Goal: Task Accomplishment & Management: Use online tool/utility

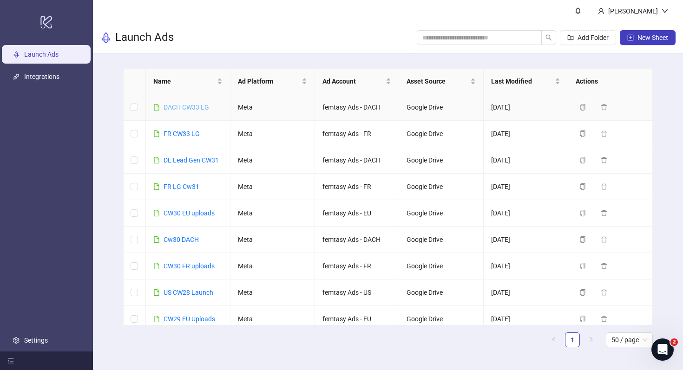
click at [190, 108] on link "DACH CW33 LG" at bounding box center [187, 107] width 46 height 7
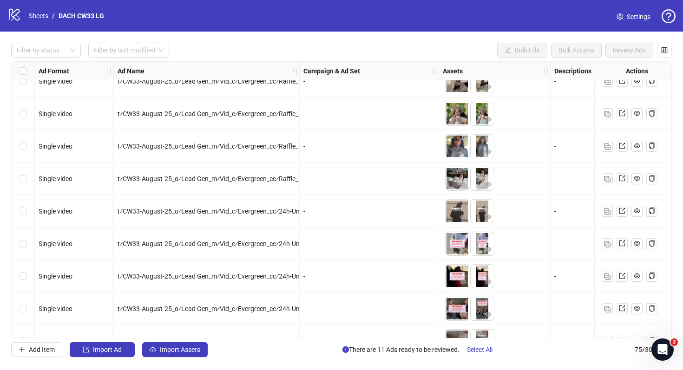
scroll to position [290, 0]
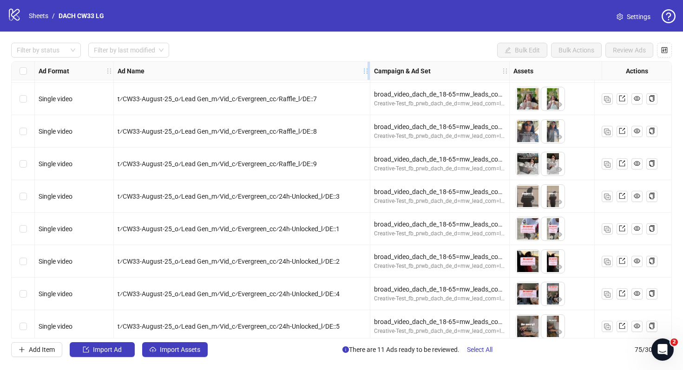
drag, startPoint x: 297, startPoint y: 71, endPoint x: 366, endPoint y: 71, distance: 68.8
click at [366, 71] on icon "holder" at bounding box center [365, 71] width 7 height 7
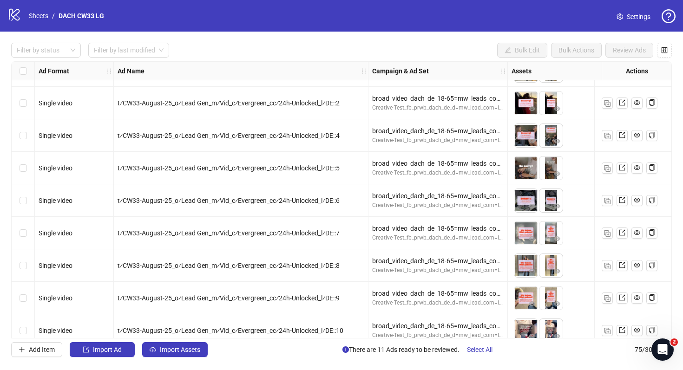
scroll to position [450, 0]
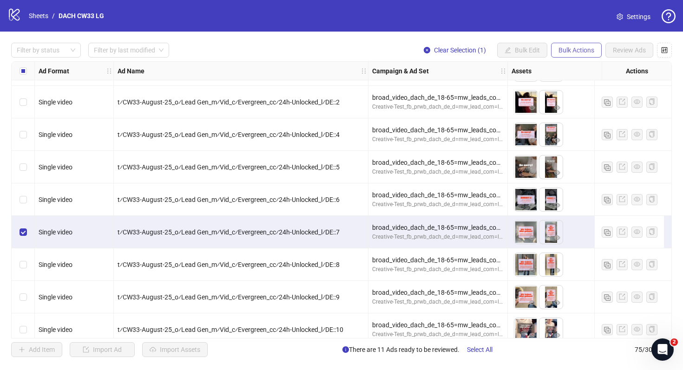
click at [595, 48] on button "Bulk Actions" at bounding box center [576, 50] width 51 height 15
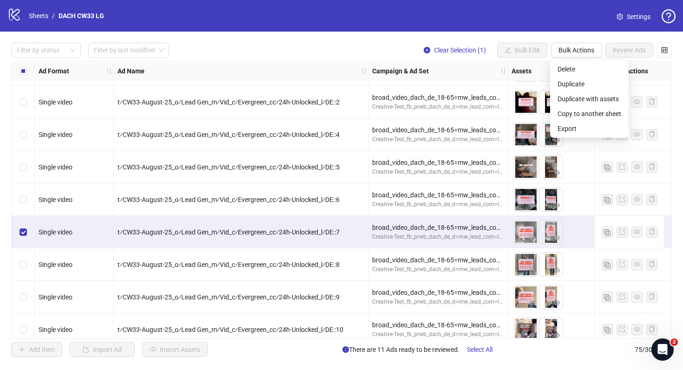
click at [349, 223] on div "t⁄CW33-August-25_o⁄Lead Gen_m⁄Vid_c⁄Evergreen_cc⁄24h-Unlocked_l⁄DE::7" at bounding box center [241, 232] width 255 height 33
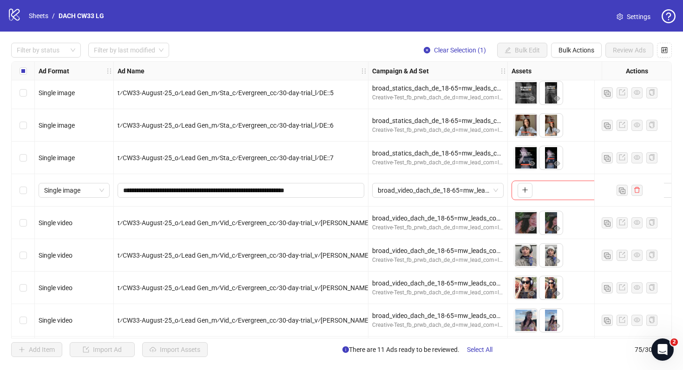
scroll to position [1507, 0]
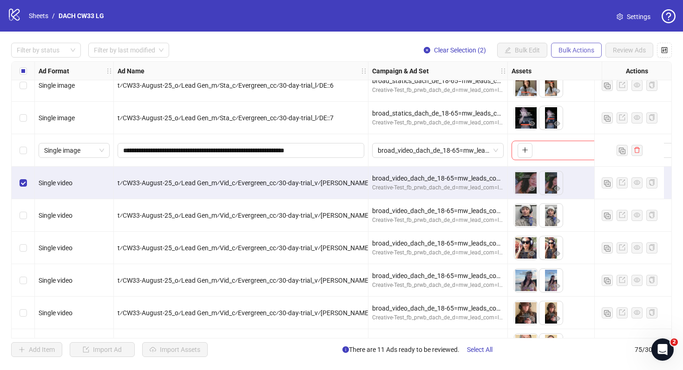
click at [575, 46] on span "Bulk Actions" at bounding box center [577, 49] width 36 height 7
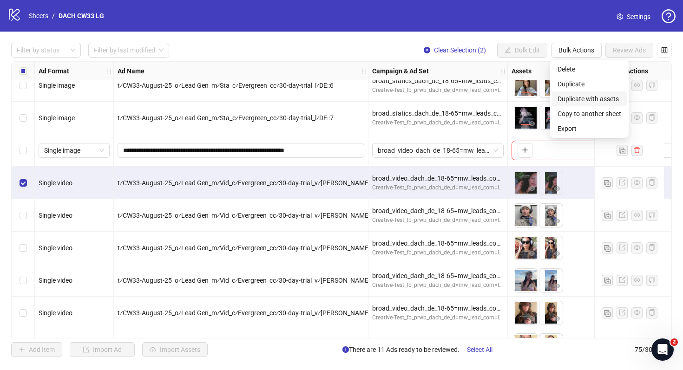
click at [596, 104] on li "Duplicate with assets" at bounding box center [589, 99] width 75 height 15
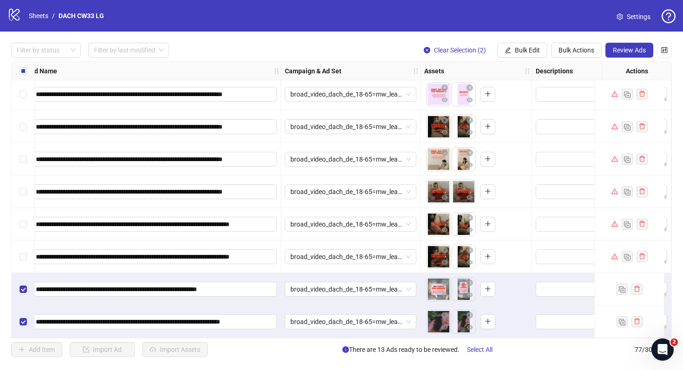
scroll to position [2250, 137]
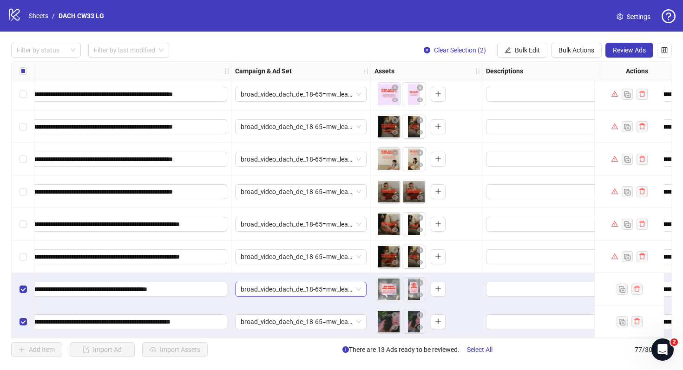
click at [305, 287] on span "broad_video_dach_de_18-65=mw_leads_com=010825" at bounding box center [301, 290] width 120 height 14
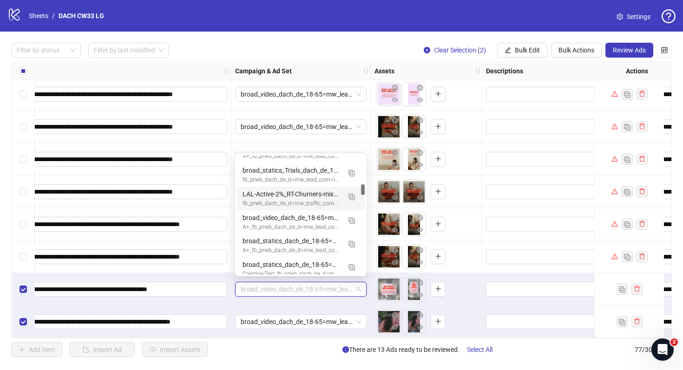
scroll to position [314, 0]
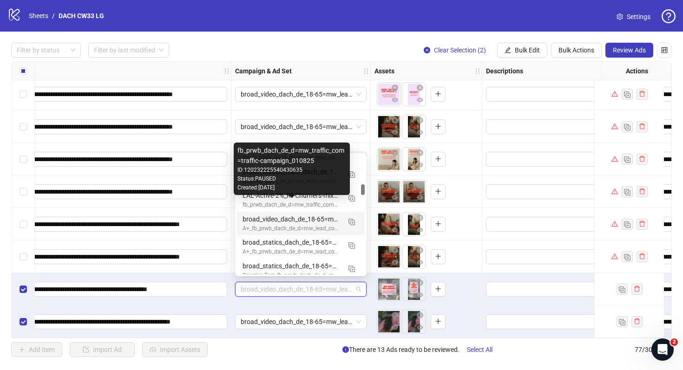
click at [313, 220] on div "broad_video_dach_de_18-65=mw_leads_com=010825" at bounding box center [292, 219] width 98 height 10
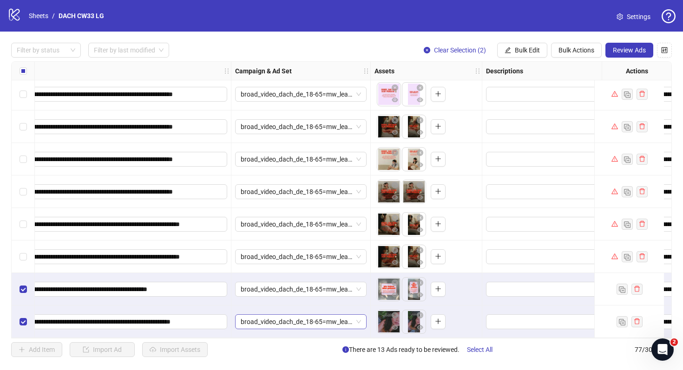
click at [268, 325] on span "broad_video_dach_de_18-65=mw_leads_com=010825" at bounding box center [301, 322] width 120 height 14
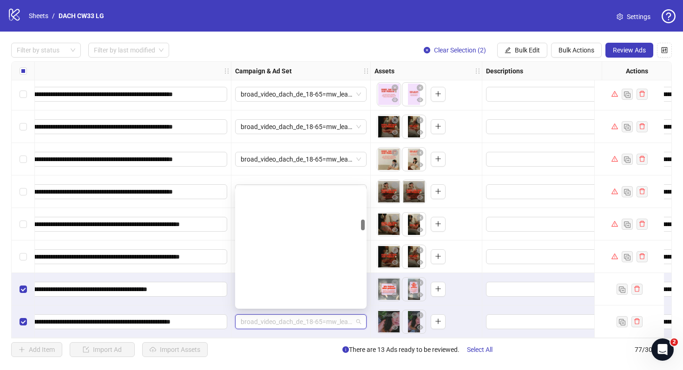
scroll to position [346, 0]
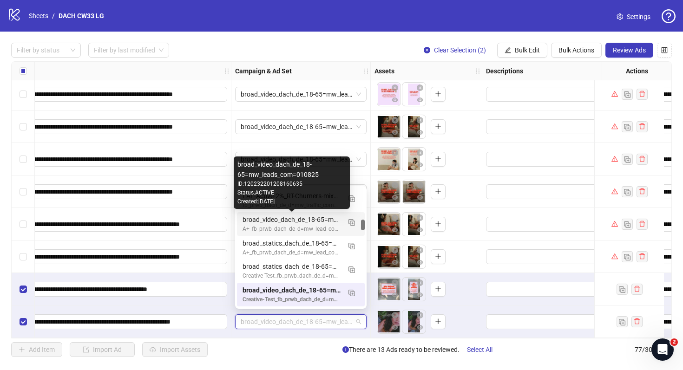
click at [307, 220] on div "broad_video_dach_de_18-65=mw_leads_com=010825" at bounding box center [292, 220] width 98 height 10
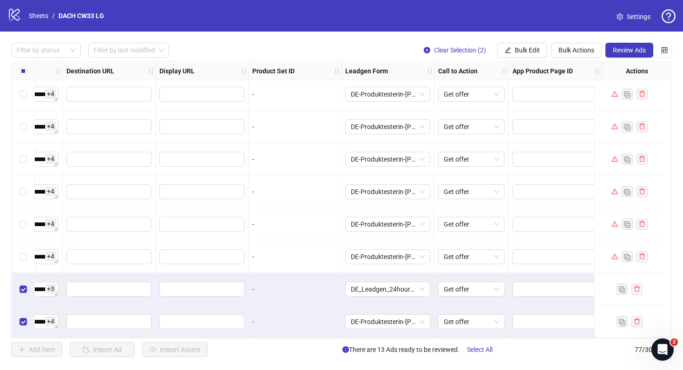
scroll to position [2250, 0]
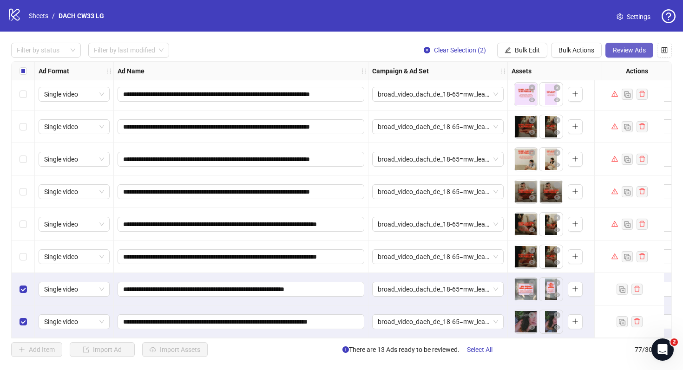
click at [634, 50] on span "Review Ads" at bounding box center [629, 49] width 33 height 7
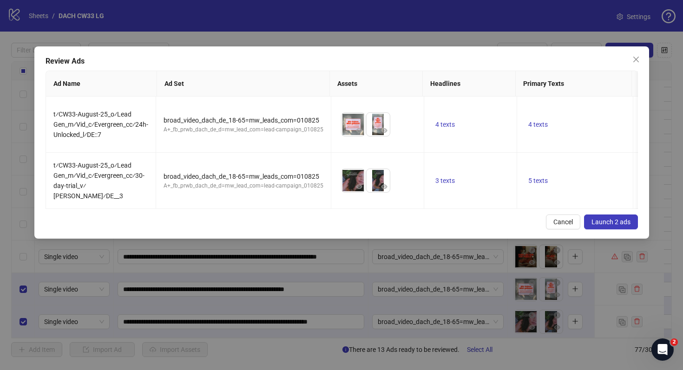
click at [615, 218] on span "Launch 2 ads" at bounding box center [611, 221] width 39 height 7
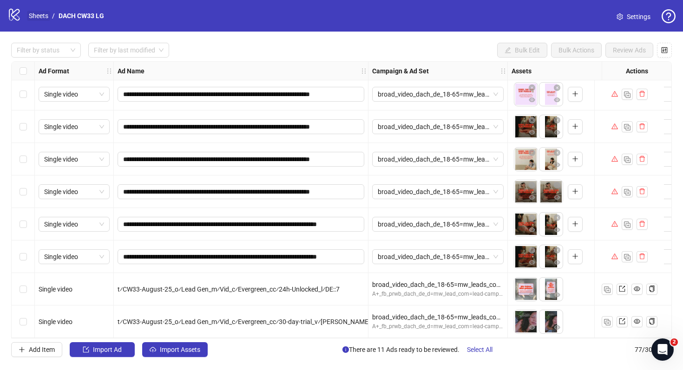
click at [44, 17] on link "Sheets" at bounding box center [38, 16] width 23 height 10
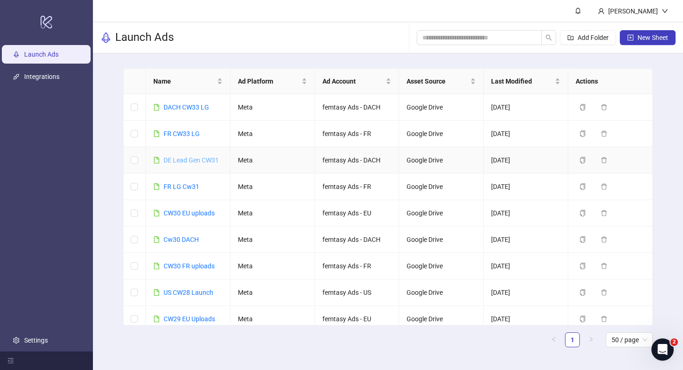
click at [191, 158] on link "DE Lead Gen CW31" at bounding box center [191, 160] width 55 height 7
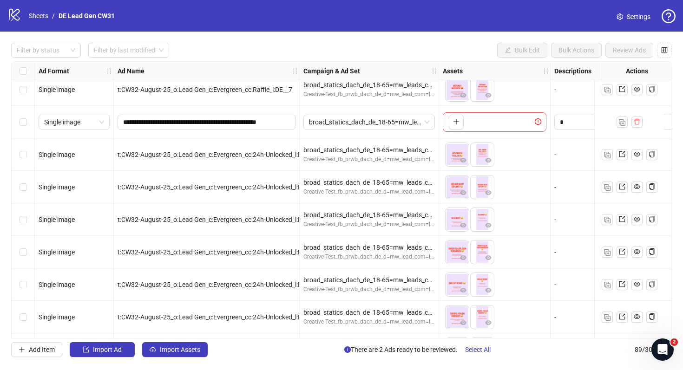
scroll to position [1928, 0]
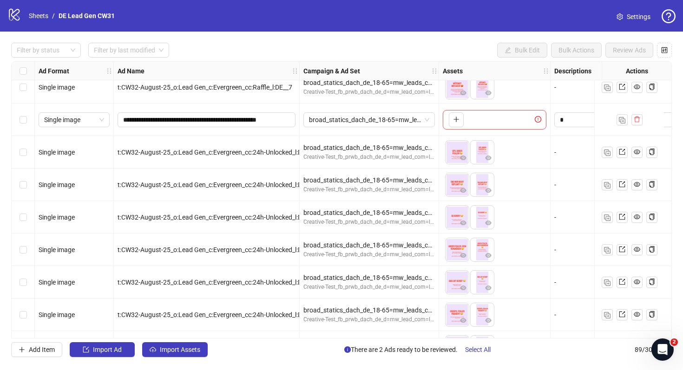
click at [311, 35] on div "**********" at bounding box center [341, 200] width 683 height 337
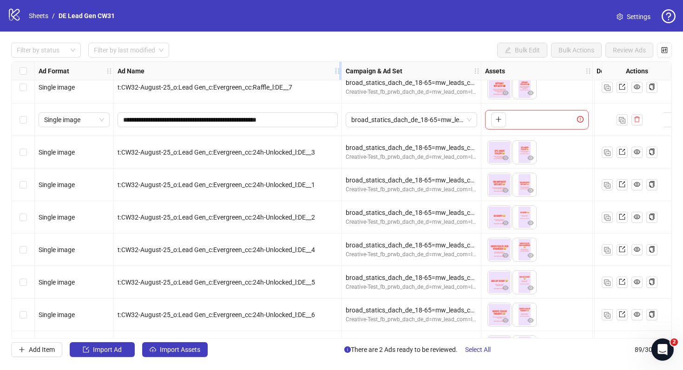
drag, startPoint x: 298, startPoint y: 71, endPoint x: 340, endPoint y: 72, distance: 42.3
click at [341, 72] on icon "holder" at bounding box center [344, 71] width 7 height 7
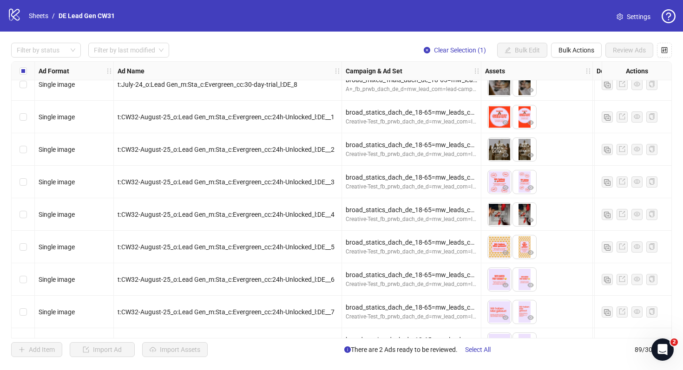
scroll to position [974, 0]
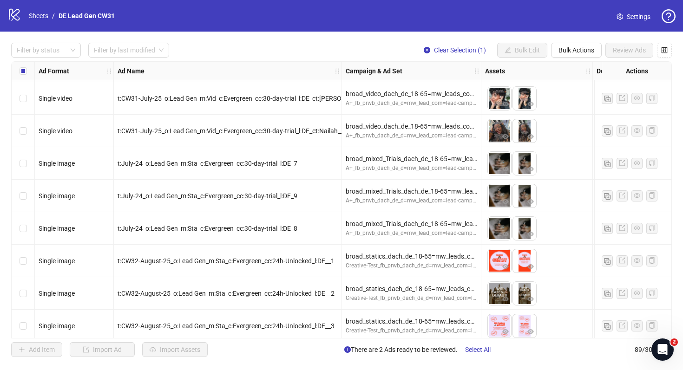
click at [27, 263] on div "Select row 36" at bounding box center [23, 261] width 23 height 33
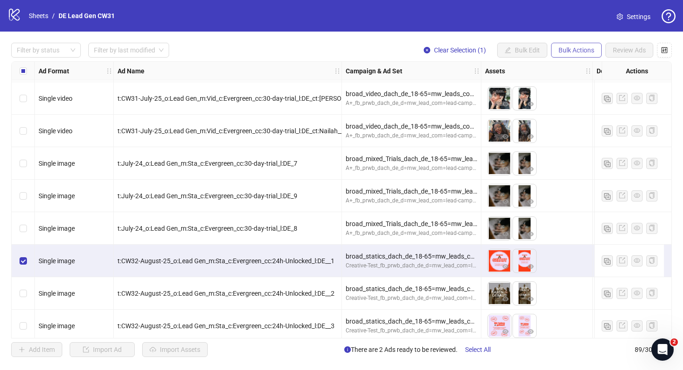
click at [588, 47] on span "Bulk Actions" at bounding box center [577, 49] width 36 height 7
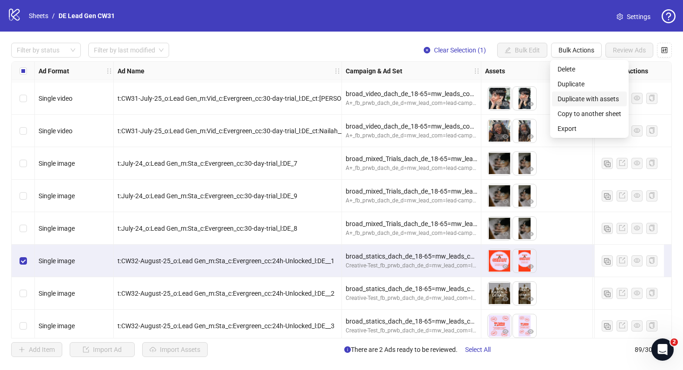
click at [595, 102] on span "Duplicate with assets" at bounding box center [590, 99] width 64 height 10
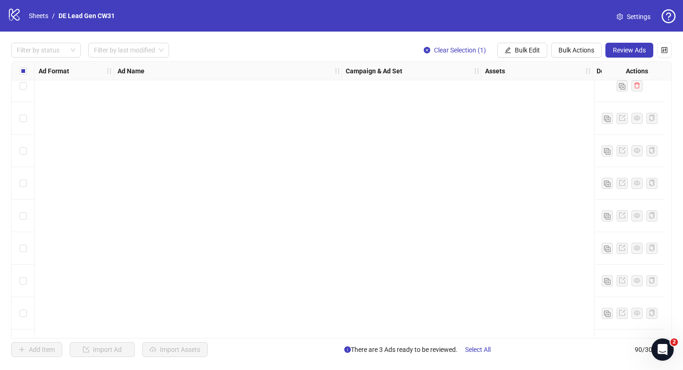
scroll to position [2673, 0]
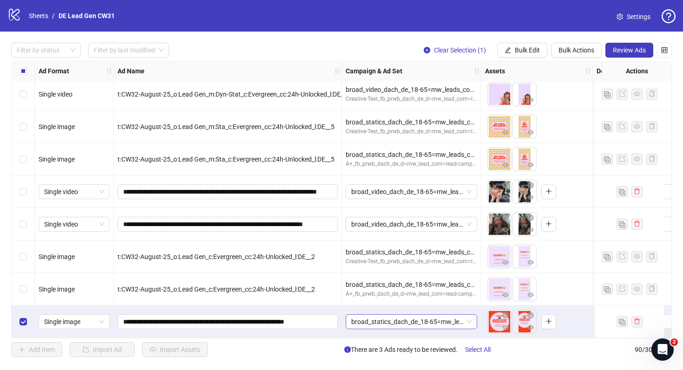
click at [378, 319] on span "broad_statics_dach_de_18-65=mw_leads_com=010825" at bounding box center [411, 322] width 120 height 14
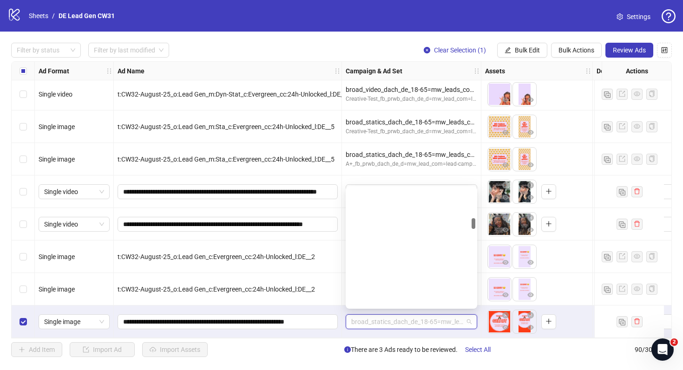
scroll to position [331, 0]
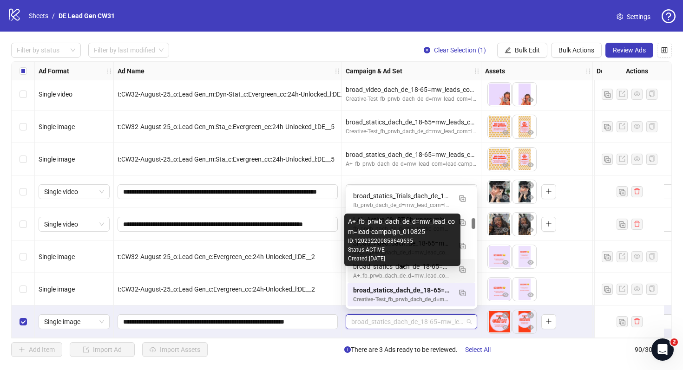
click at [398, 273] on div "A+_fb_prwb_dach_de_d=mw_lead_com=lead-campaign_010825" at bounding box center [402, 276] width 98 height 9
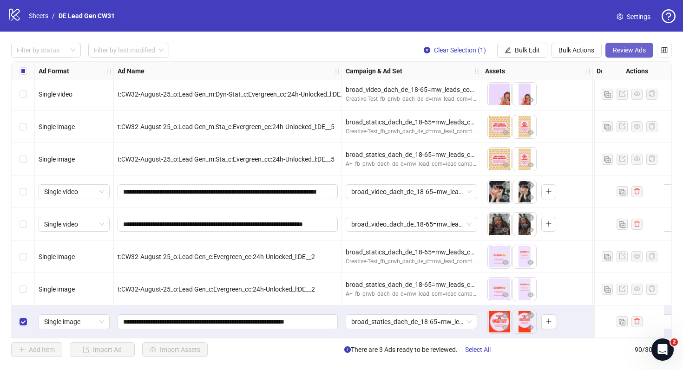
click at [646, 48] on button "Review Ads" at bounding box center [629, 50] width 48 height 15
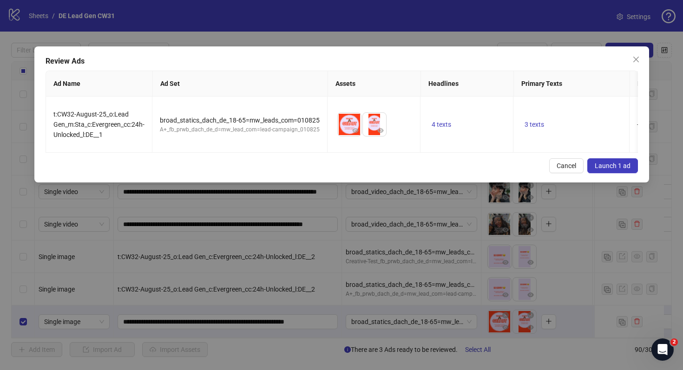
click at [604, 158] on button "Launch 1 ad" at bounding box center [612, 165] width 51 height 15
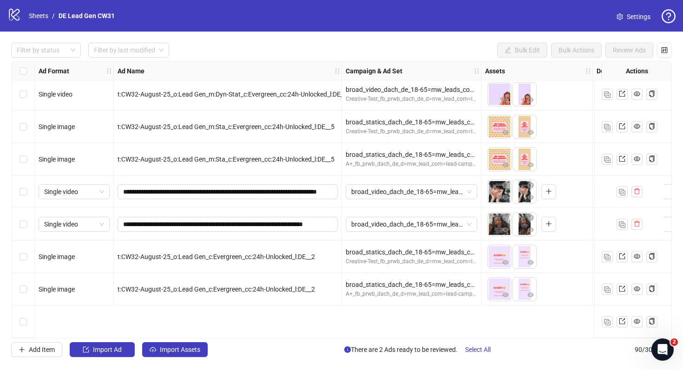
scroll to position [2528, 0]
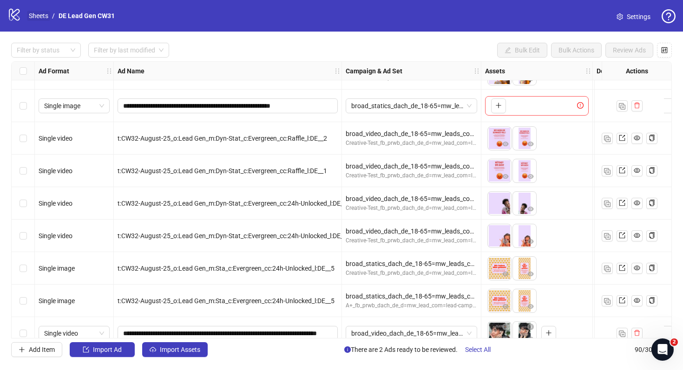
click at [42, 16] on link "Sheets" at bounding box center [38, 16] width 23 height 10
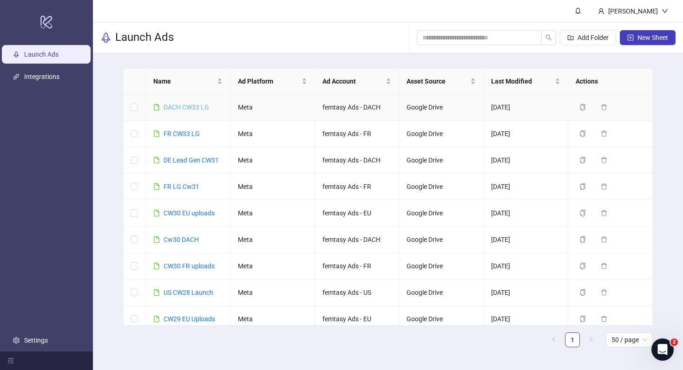
click at [173, 108] on link "DACH CW33 LG" at bounding box center [187, 107] width 46 height 7
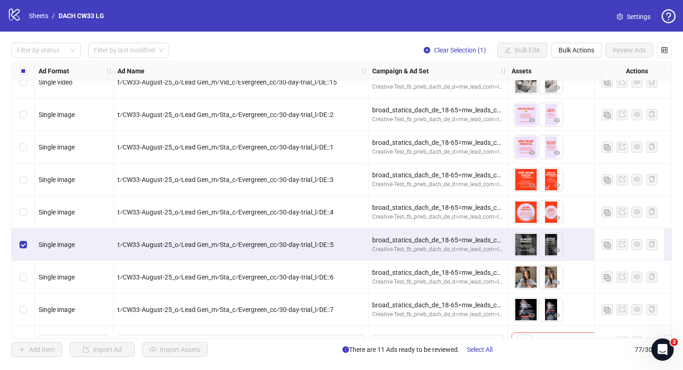
scroll to position [1330, 0]
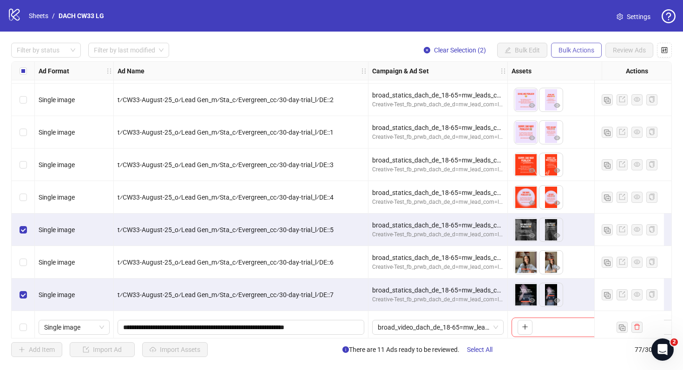
click at [586, 48] on span "Bulk Actions" at bounding box center [577, 49] width 36 height 7
click at [584, 94] on span "Duplicate with assets" at bounding box center [590, 99] width 64 height 10
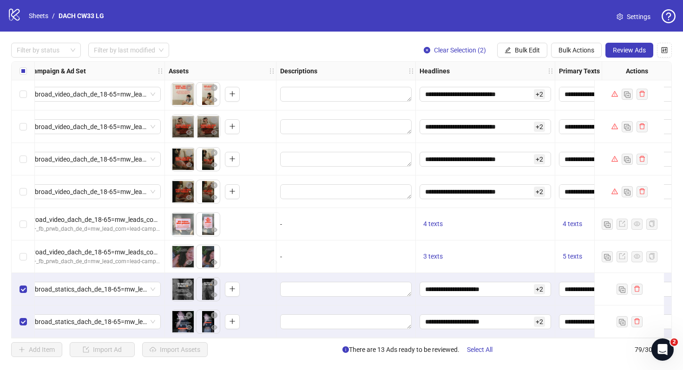
scroll to position [2315, 726]
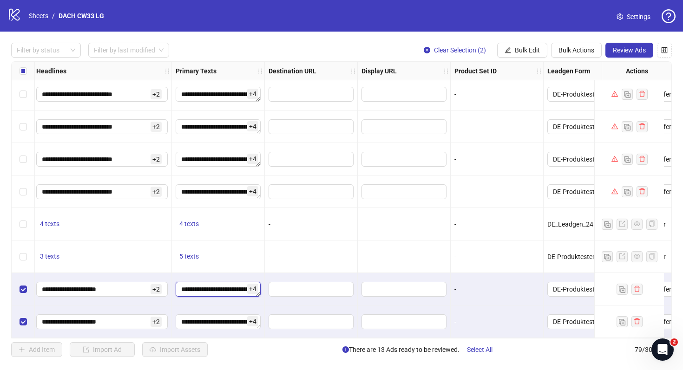
click at [204, 283] on textarea "**********" at bounding box center [218, 289] width 85 height 15
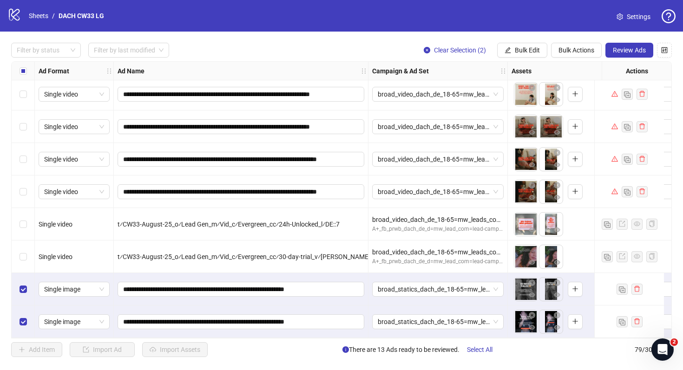
scroll to position [2315, 191]
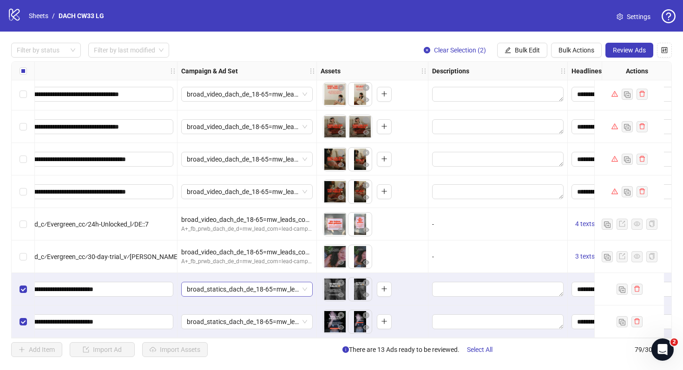
click at [277, 290] on span "broad_statics_dach_de_18-65=mw_leads_com=010825" at bounding box center [247, 290] width 120 height 14
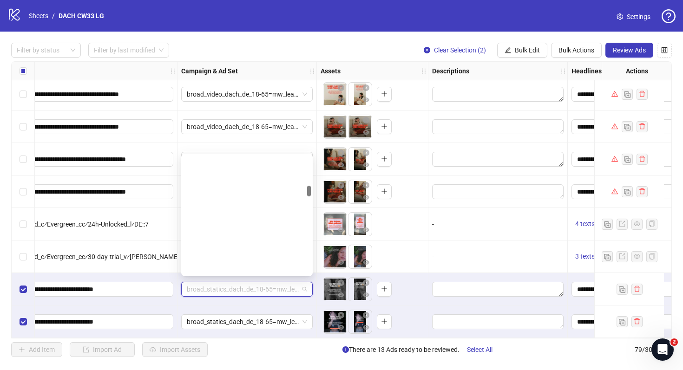
scroll to position [331, 0]
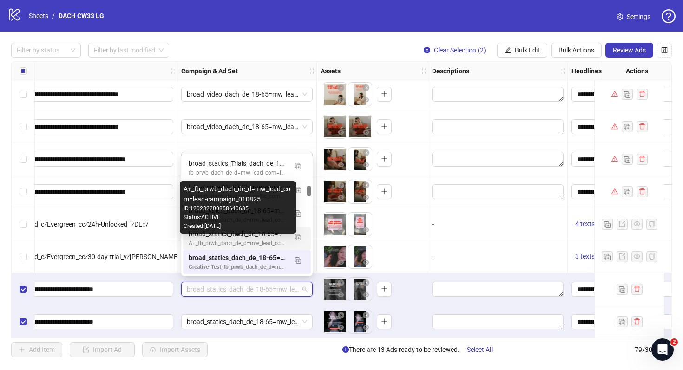
click at [267, 239] on div "A+_fb_prwb_dach_de_d=mw_lead_com=lead-campaign_010825" at bounding box center [238, 243] width 98 height 9
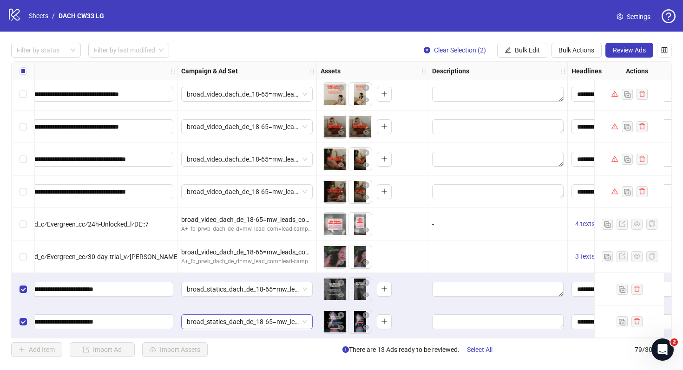
click at [250, 317] on span "broad_statics_dach_de_18-65=mw_leads_com=010825" at bounding box center [247, 322] width 120 height 14
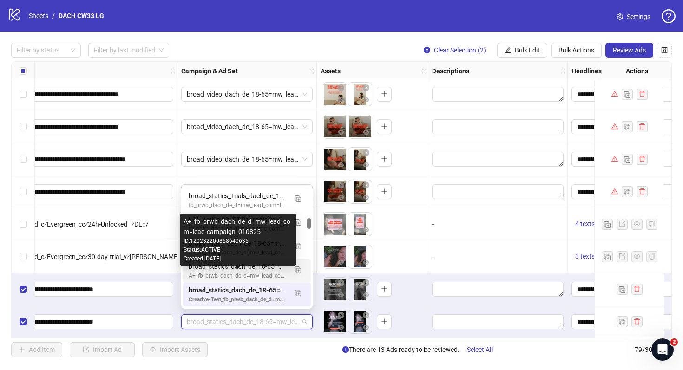
click at [253, 275] on div "A+_fb_prwb_dach_de_d=mw_lead_com=lead-campaign_010825" at bounding box center [238, 276] width 98 height 9
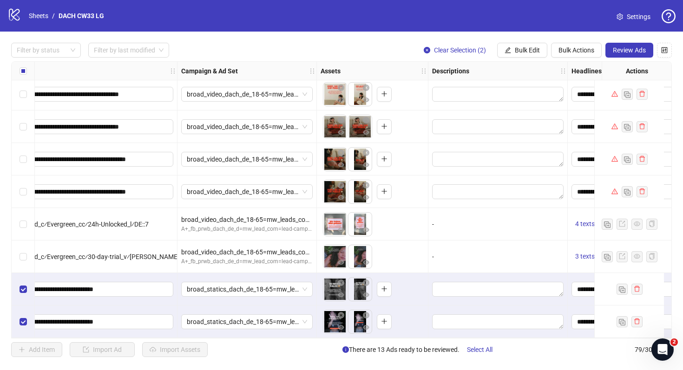
click at [243, 302] on div "broad_statics_dach_de_18-65=mw_leads_com=010825" at bounding box center [246, 289] width 139 height 33
click at [243, 318] on span "broad_statics_dach_de_18-65=mw_leads_com=010825" at bounding box center [247, 322] width 120 height 14
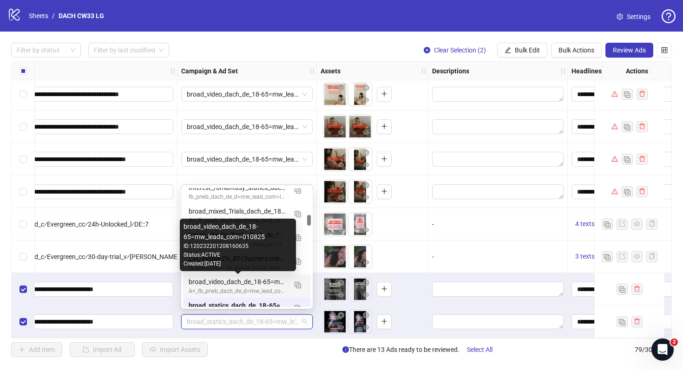
scroll to position [292, 0]
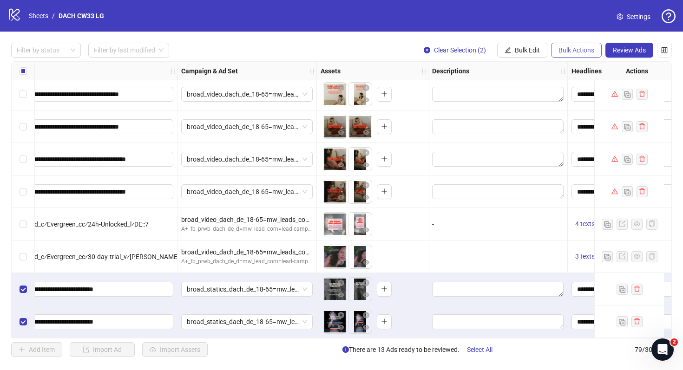
click at [594, 46] on button "Bulk Actions" at bounding box center [576, 50] width 51 height 15
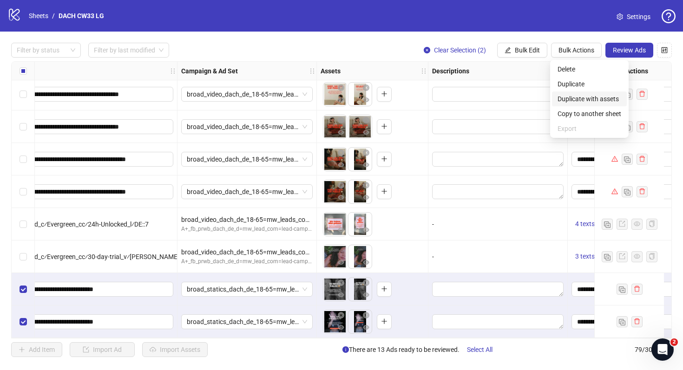
click at [602, 98] on span "Duplicate with assets" at bounding box center [590, 99] width 64 height 10
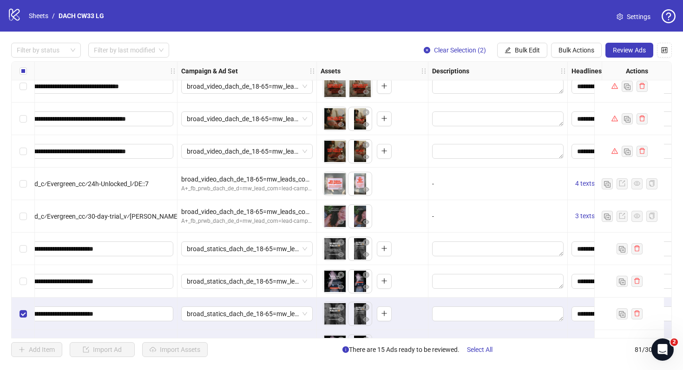
scroll to position [2380, 191]
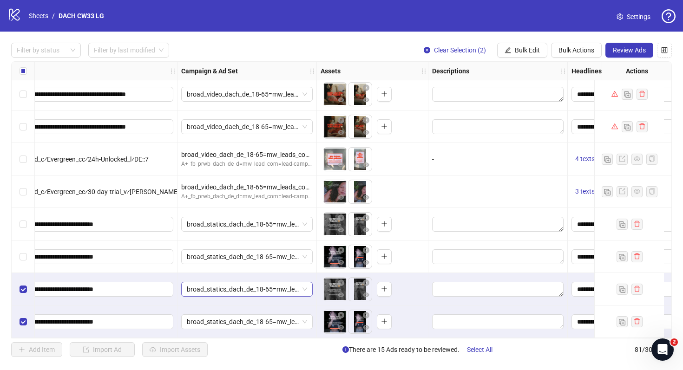
click at [269, 283] on span "broad_statics_dach_de_18-65=mw_leads_com=010825" at bounding box center [247, 290] width 120 height 14
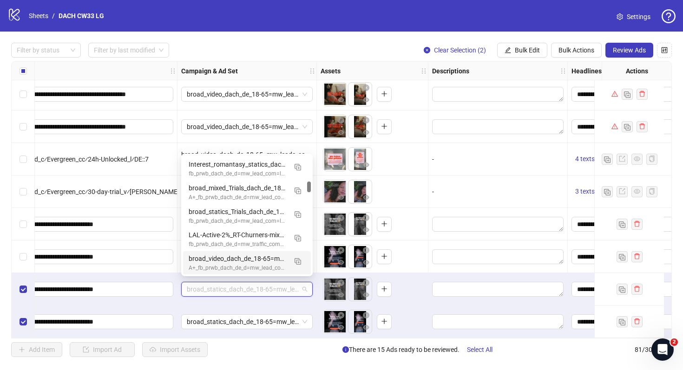
scroll to position [282, 0]
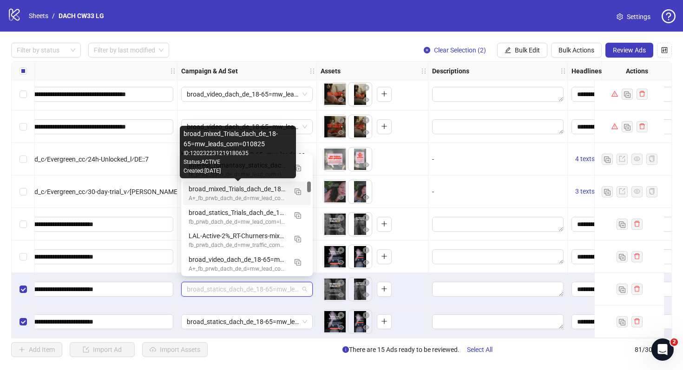
click at [268, 188] on div "broad_mixed_Trials_dach_de_18-65=mw_leads_com=010825" at bounding box center [238, 189] width 98 height 10
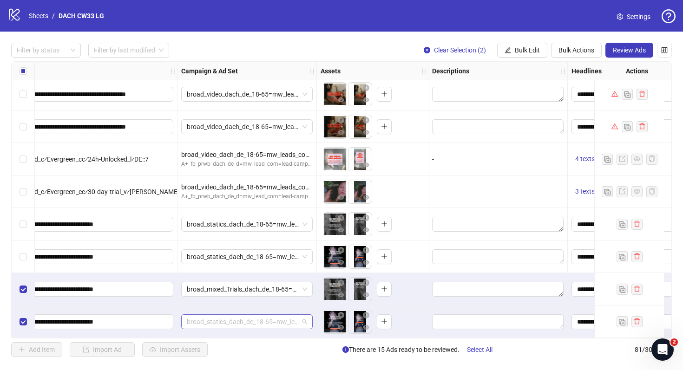
click at [239, 319] on span "broad_statics_dach_de_18-65=mw_leads_com=010825" at bounding box center [247, 322] width 120 height 14
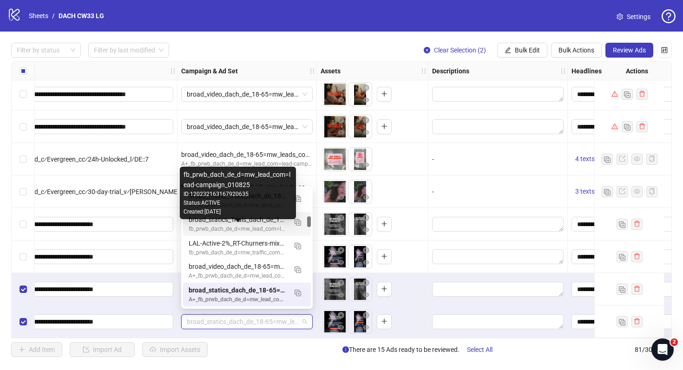
click at [248, 228] on div "fb_prwb_dach_de_d=mw_lead_com=lead-campaign_010825" at bounding box center [238, 229] width 98 height 9
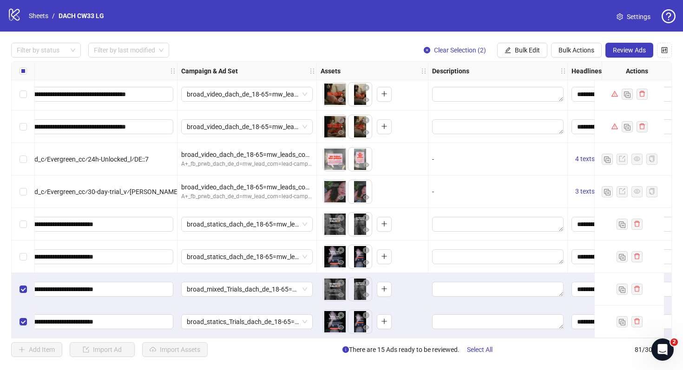
click at [291, 306] on div "broad_statics_Trials_dach_de_18-65=mw_leads_com=010825" at bounding box center [246, 322] width 139 height 33
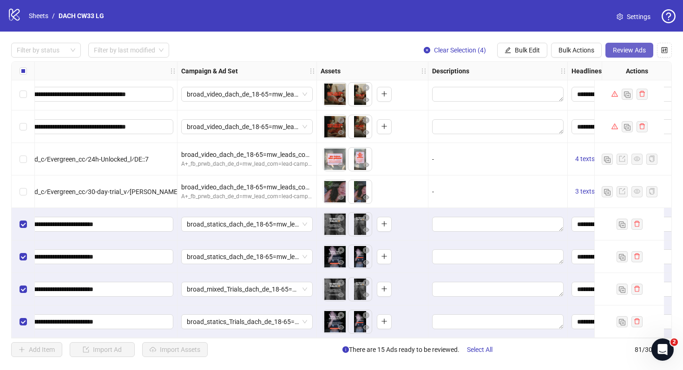
click at [632, 50] on span "Review Ads" at bounding box center [629, 49] width 33 height 7
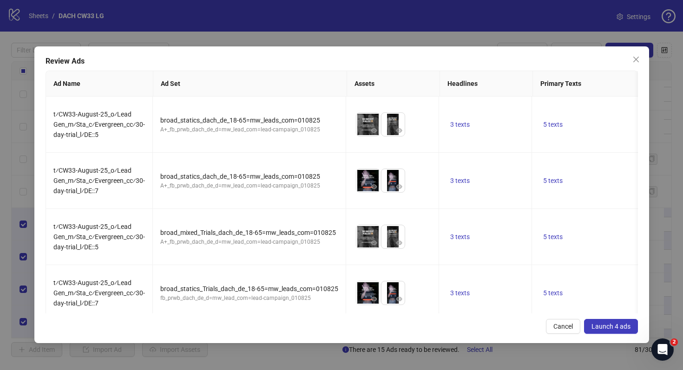
click at [600, 323] on span "Launch 4 ads" at bounding box center [611, 326] width 39 height 7
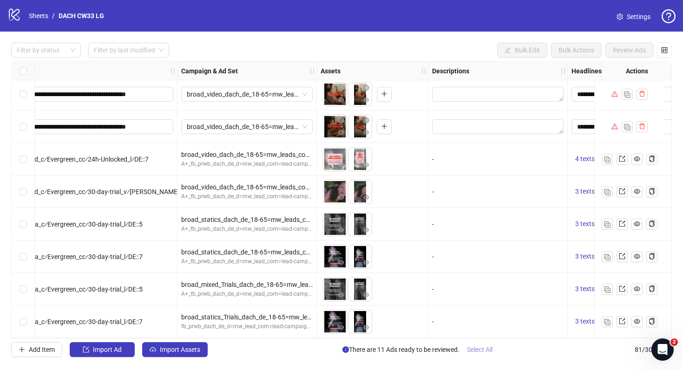
click at [480, 348] on span "Select All" at bounding box center [480, 349] width 26 height 7
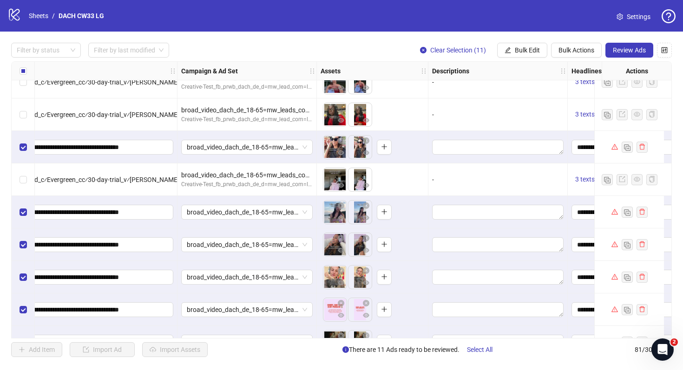
scroll to position [1875, 191]
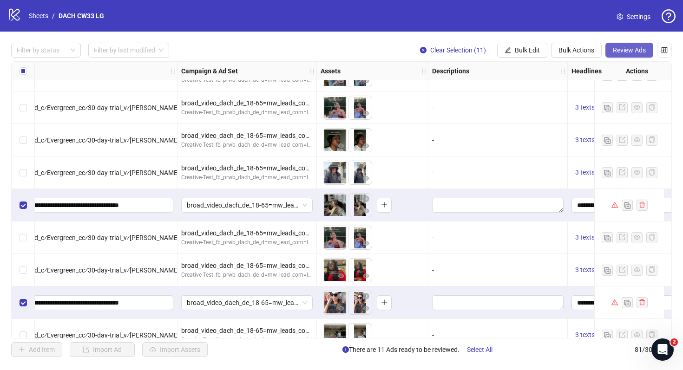
click at [620, 50] on span "Review Ads" at bounding box center [629, 49] width 33 height 7
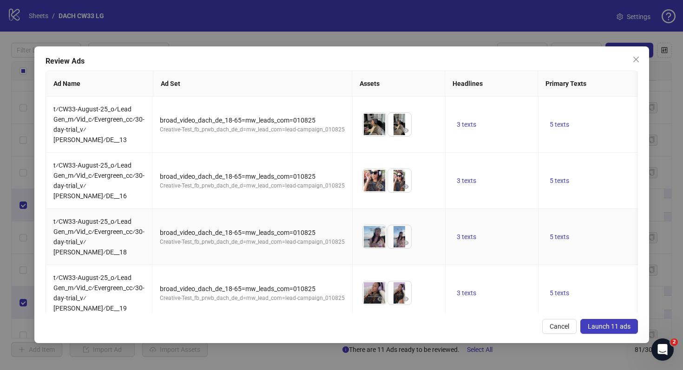
scroll to position [309, 0]
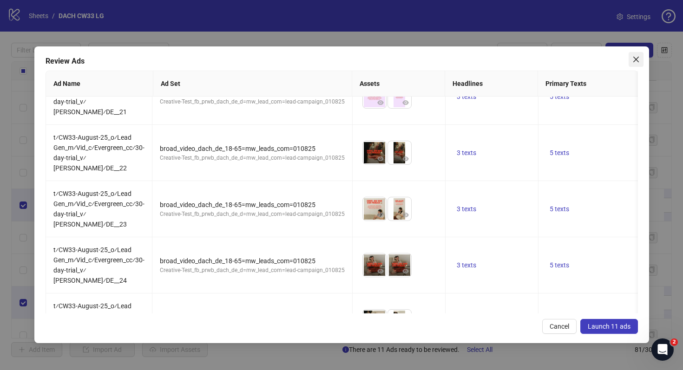
click at [640, 56] on span "Close" at bounding box center [636, 59] width 15 height 7
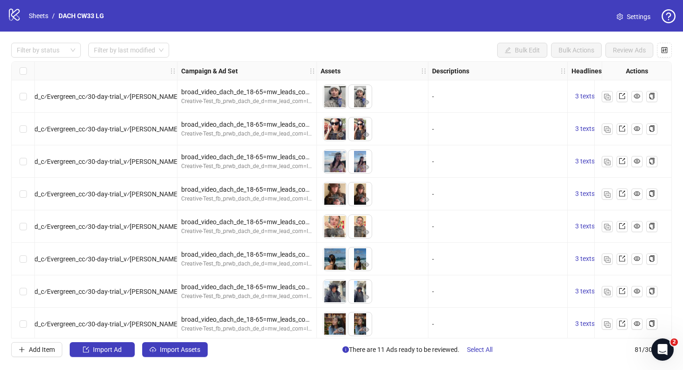
scroll to position [1627, 191]
click at [489, 350] on span "Select All" at bounding box center [480, 349] width 26 height 7
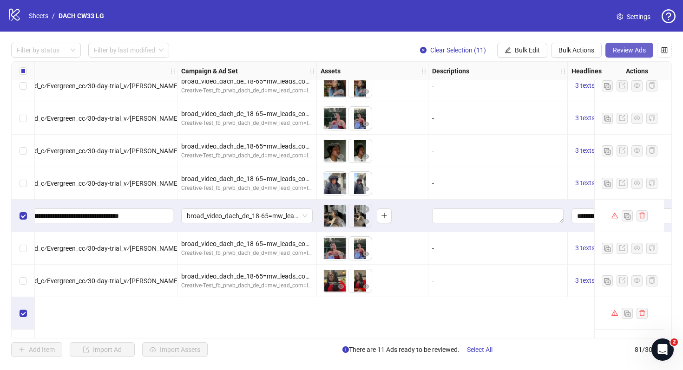
scroll to position [1787, 191]
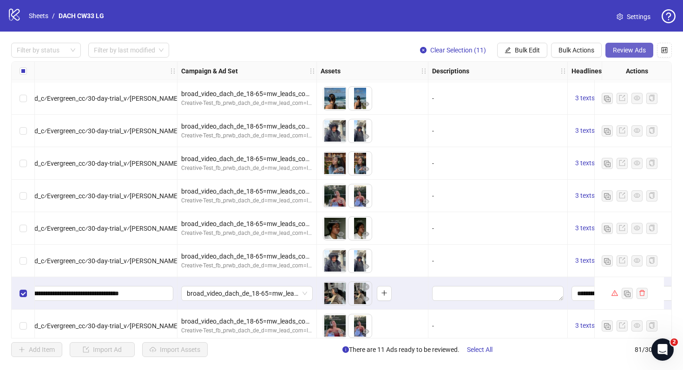
click at [630, 49] on span "Review Ads" at bounding box center [629, 49] width 33 height 7
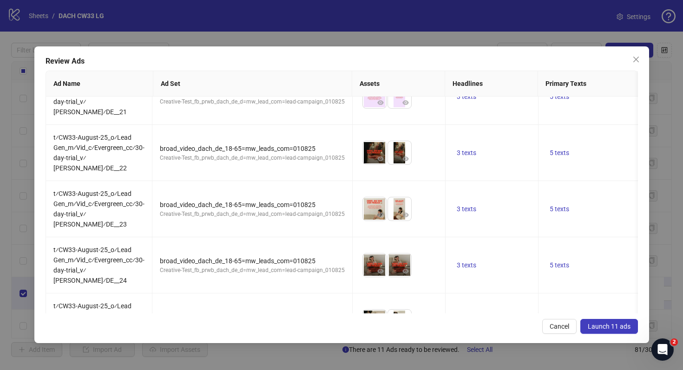
click at [610, 326] on span "Launch 11 ads" at bounding box center [609, 326] width 43 height 7
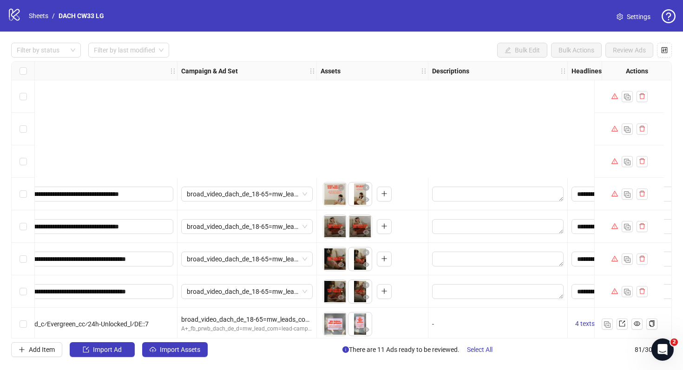
scroll to position [2380, 191]
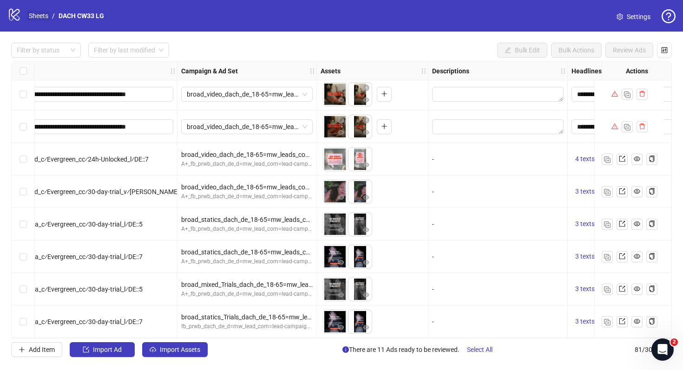
click at [36, 15] on link "Sheets" at bounding box center [38, 16] width 23 height 10
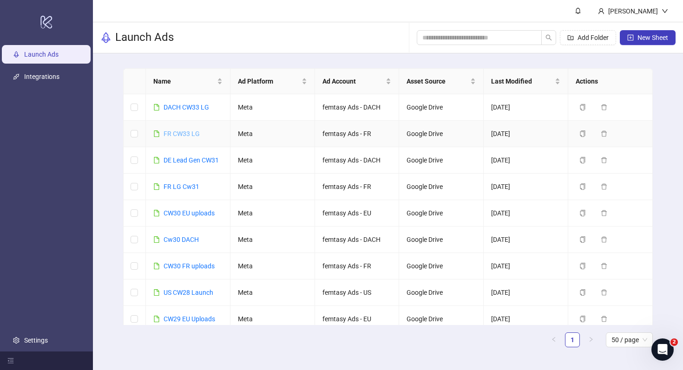
click at [183, 133] on link "FR CW33 LG" at bounding box center [182, 133] width 36 height 7
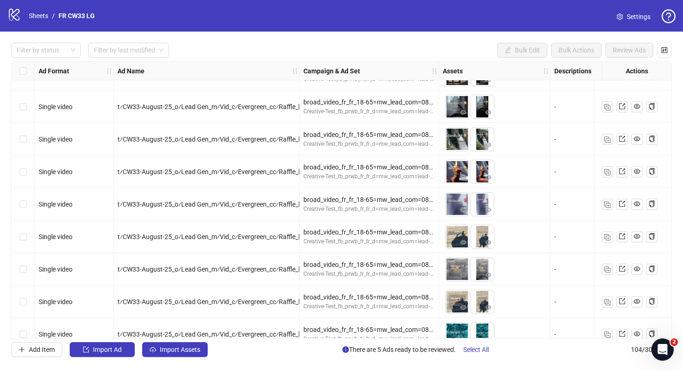
scroll to position [1574, 0]
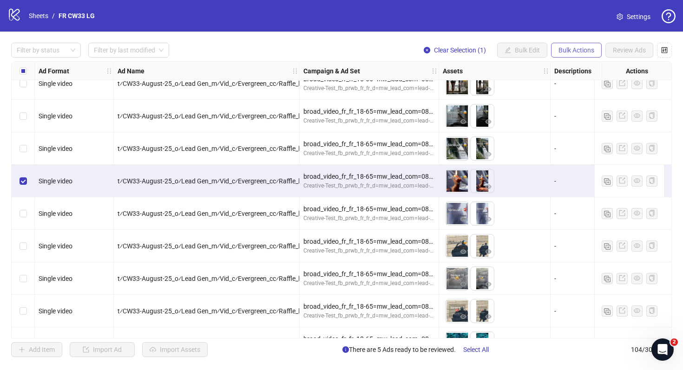
click at [582, 46] on button "Bulk Actions" at bounding box center [576, 50] width 51 height 15
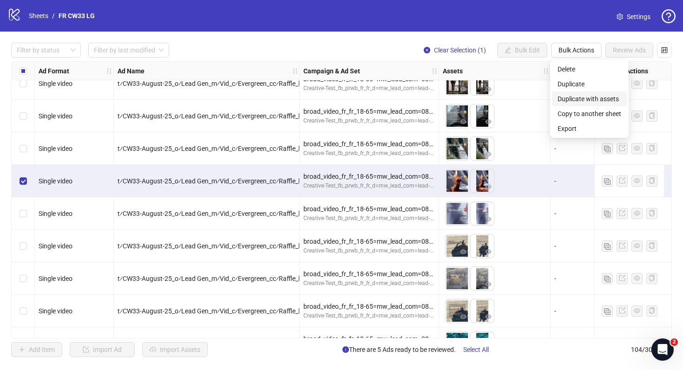
click at [569, 100] on span "Duplicate with assets" at bounding box center [590, 99] width 64 height 10
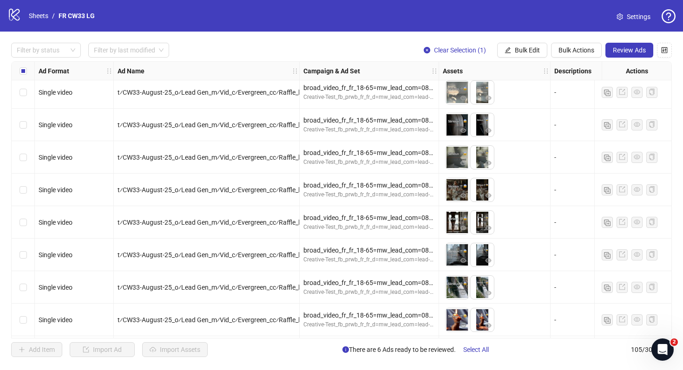
scroll to position [1436, 0]
click at [291, 158] on span "t⁄CW33-August-25_o⁄Lead Gen_m⁄Vid_c⁄Evergreen_cc⁄Raffle_l⁄FR__11" at bounding box center [221, 156] width 206 height 7
click at [276, 158] on span "t⁄CW33-August-25_o⁄Lead Gen_m⁄Vid_c⁄Evergreen_cc⁄Raffle_l⁄FR__11" at bounding box center [221, 156] width 206 height 7
drag, startPoint x: 299, startPoint y: 70, endPoint x: 320, endPoint y: 69, distance: 20.5
click at [320, 71] on div "Ad Format Ad Name Campaign & Ad Set Assets Descriptions Headlines Primary Texts…" at bounding box center [490, 71] width 911 height 0
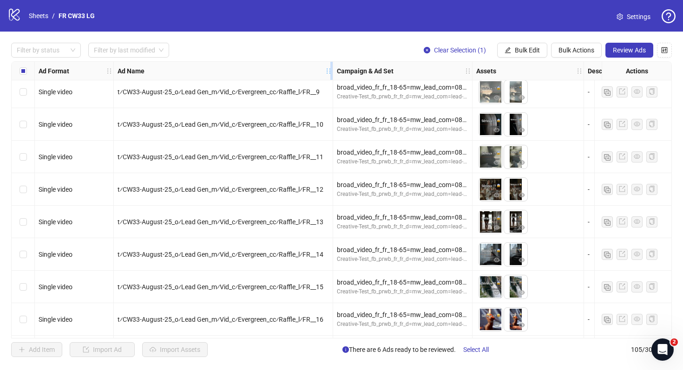
drag, startPoint x: 298, startPoint y: 69, endPoint x: 329, endPoint y: 69, distance: 31.1
click at [332, 70] on icon "holder" at bounding box center [335, 71] width 7 height 7
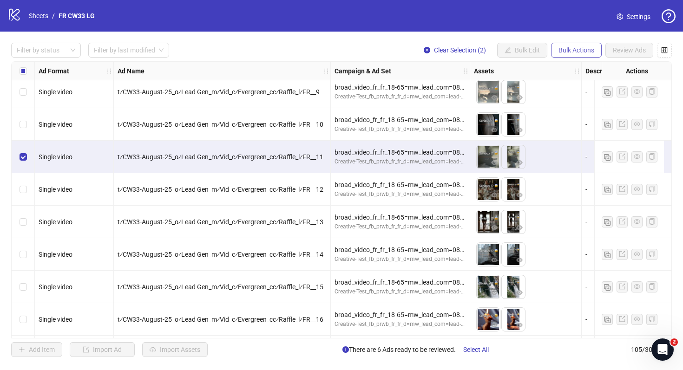
click at [572, 48] on span "Bulk Actions" at bounding box center [577, 49] width 36 height 7
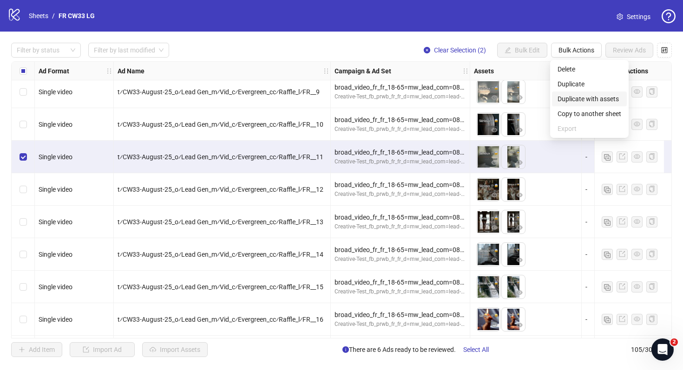
click at [586, 96] on span "Duplicate with assets" at bounding box center [590, 99] width 64 height 10
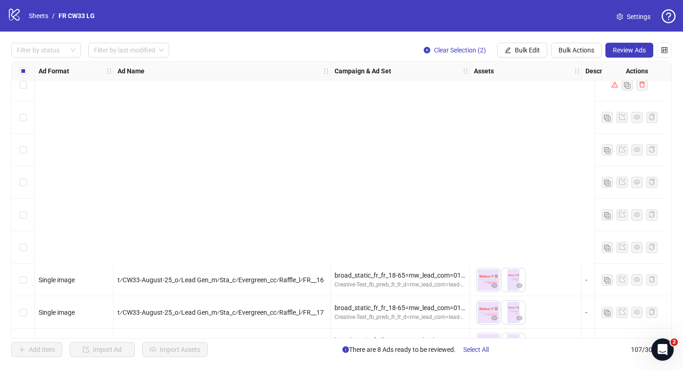
scroll to position [3226, 0]
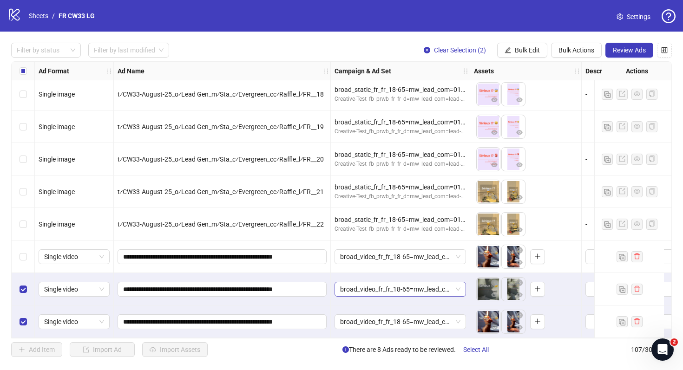
click at [388, 289] on span "broad_video_fr_fr_18-65=mw_lead_com=080825" at bounding box center [400, 290] width 120 height 14
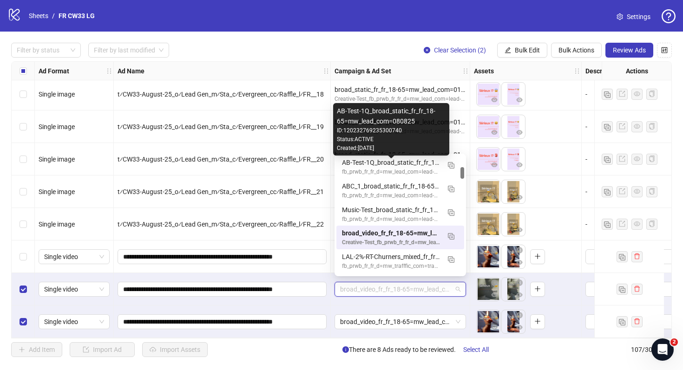
scroll to position [119, 0]
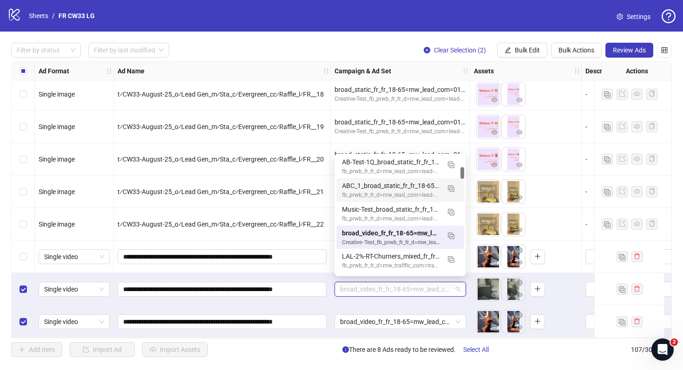
click at [572, 306] on div "To pick up a draggable item, press the space bar. While dragging, use the arrow…" at bounding box center [526, 322] width 112 height 33
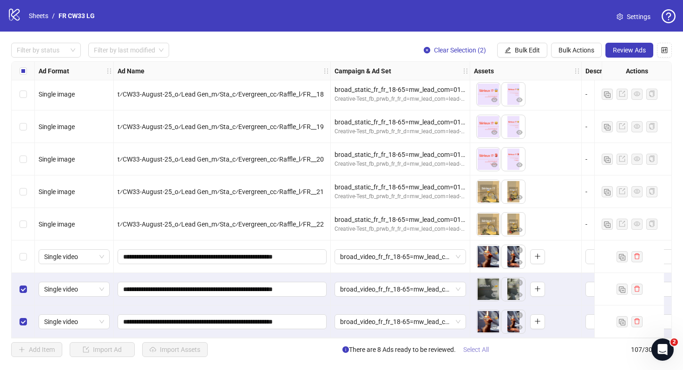
click at [467, 352] on span "Select All" at bounding box center [476, 349] width 26 height 7
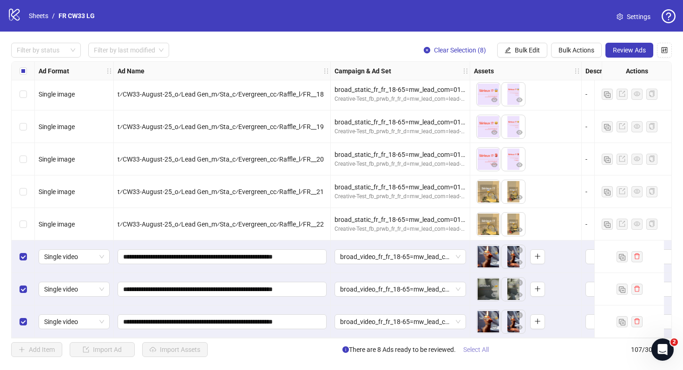
click at [467, 352] on span "Select All" at bounding box center [476, 349] width 26 height 7
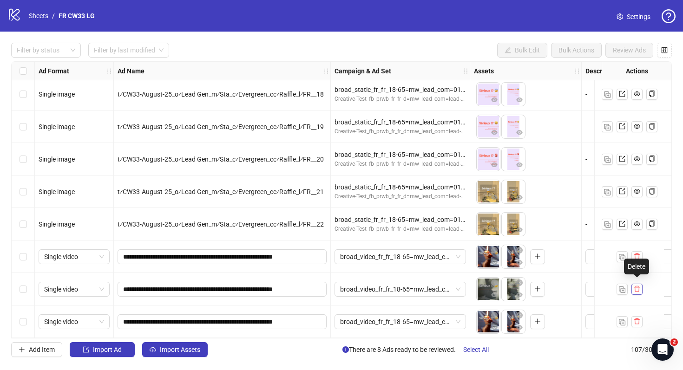
click at [638, 286] on icon "delete" at bounding box center [637, 289] width 6 height 6
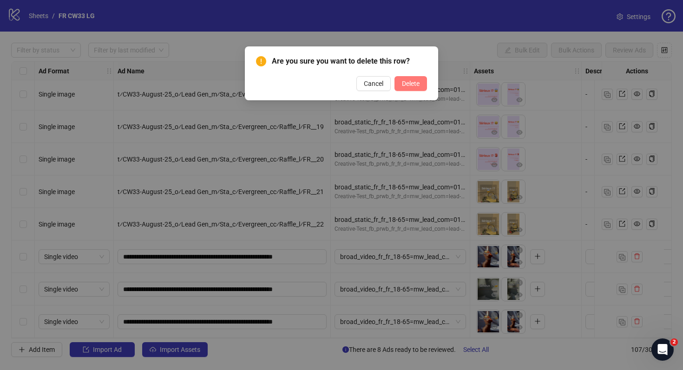
click at [410, 82] on span "Delete" at bounding box center [411, 83] width 18 height 7
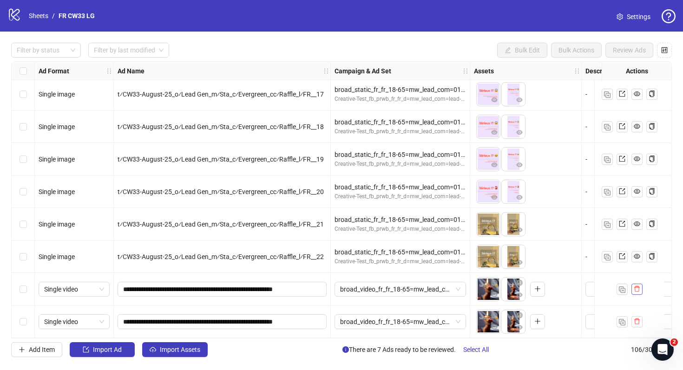
click at [642, 285] on button "button" at bounding box center [636, 289] width 11 height 11
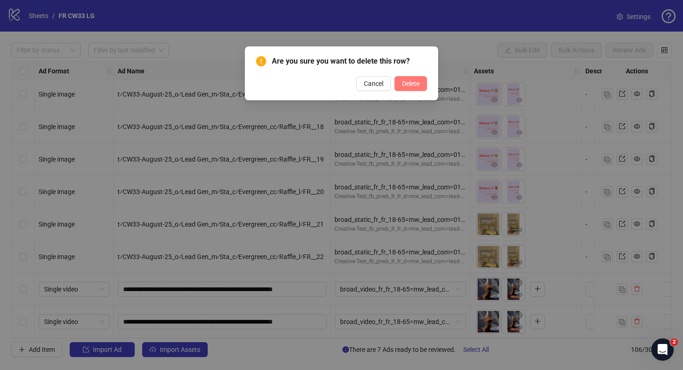
click at [412, 81] on span "Delete" at bounding box center [411, 83] width 18 height 7
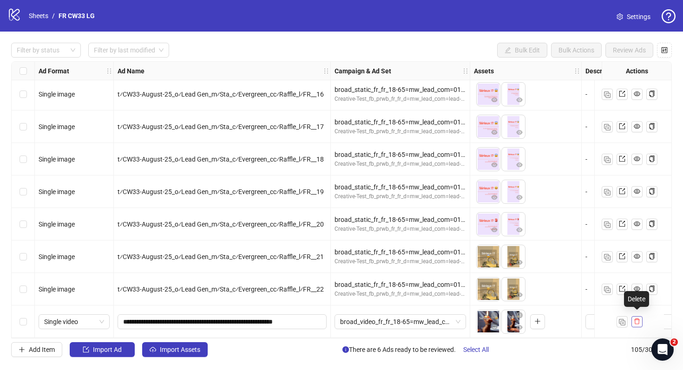
click at [638, 320] on icon "delete" at bounding box center [637, 322] width 6 height 6
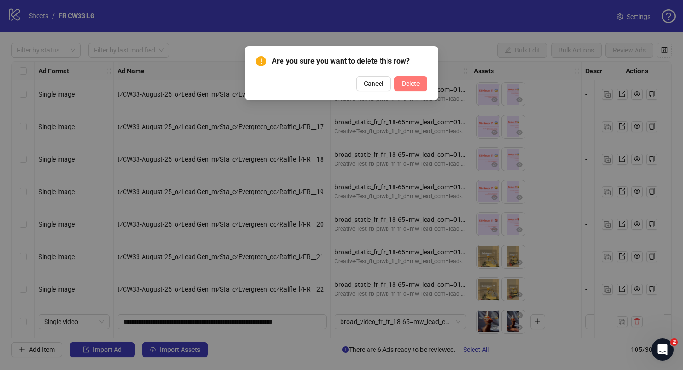
click at [405, 80] on span "Delete" at bounding box center [411, 83] width 18 height 7
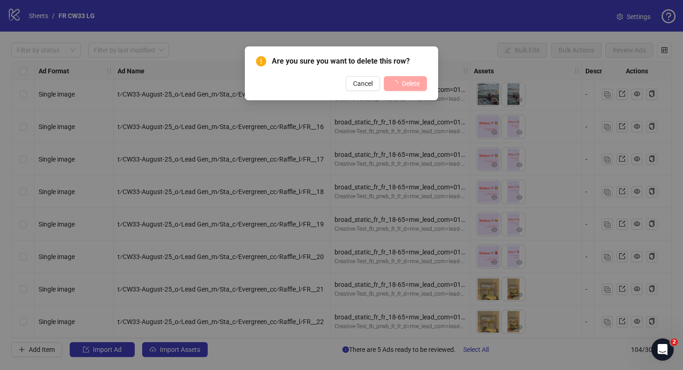
scroll to position [3129, 0]
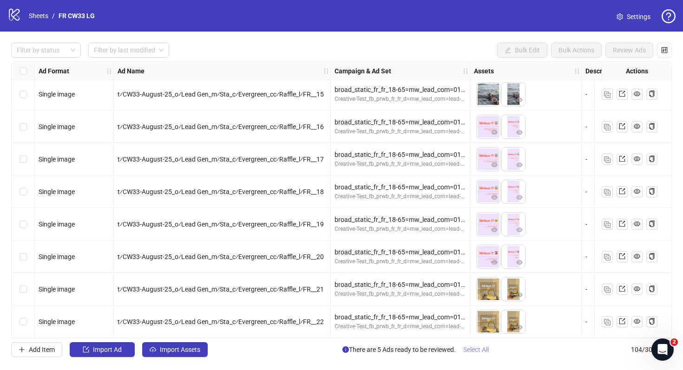
click at [480, 355] on button "Select All" at bounding box center [476, 349] width 40 height 15
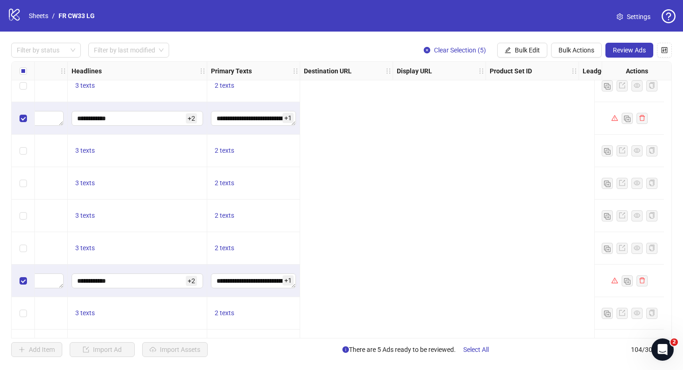
scroll to position [2385, 42]
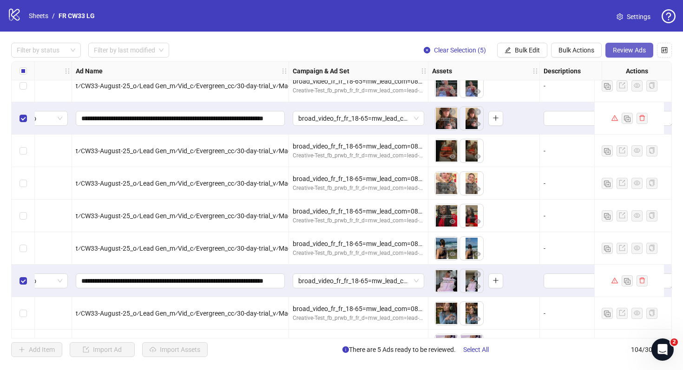
click at [624, 49] on span "Review Ads" at bounding box center [629, 49] width 33 height 7
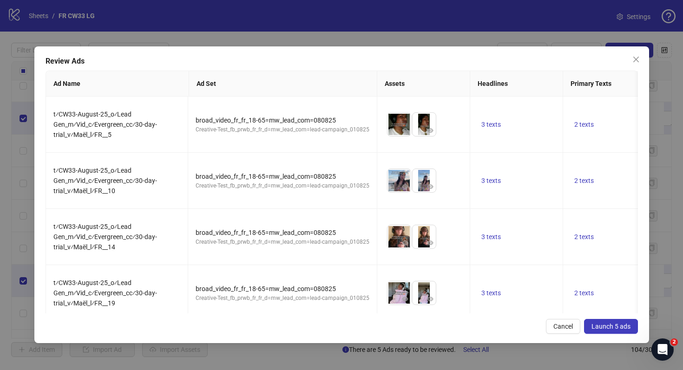
click at [619, 325] on span "Launch 5 ads" at bounding box center [611, 326] width 39 height 7
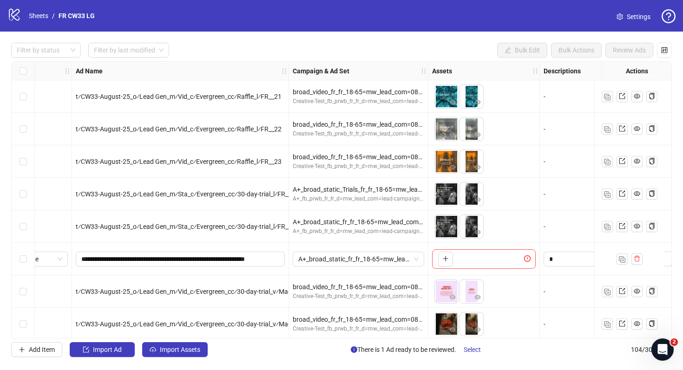
scroll to position [1926, 42]
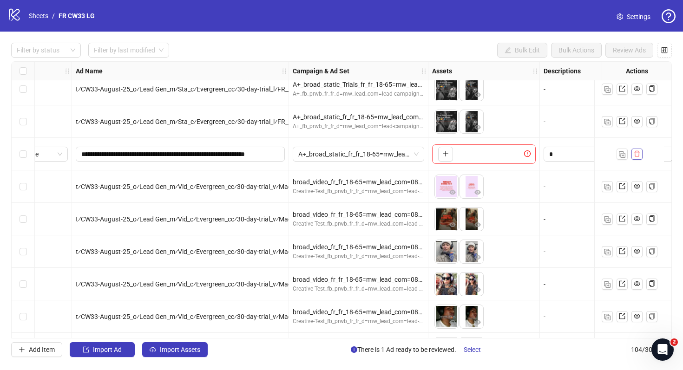
click at [632, 158] on button "button" at bounding box center [636, 154] width 11 height 11
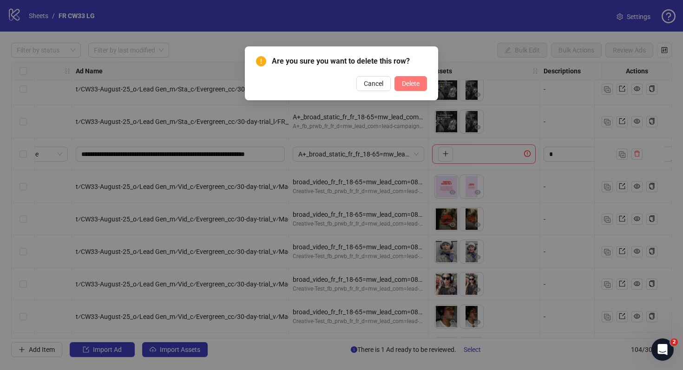
click at [408, 87] on button "Delete" at bounding box center [410, 83] width 33 height 15
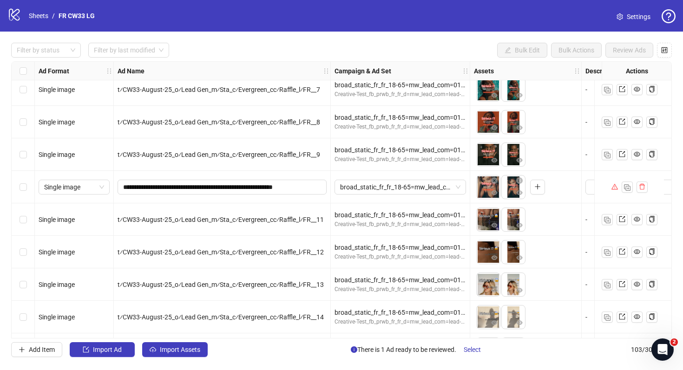
scroll to position [2788, 0]
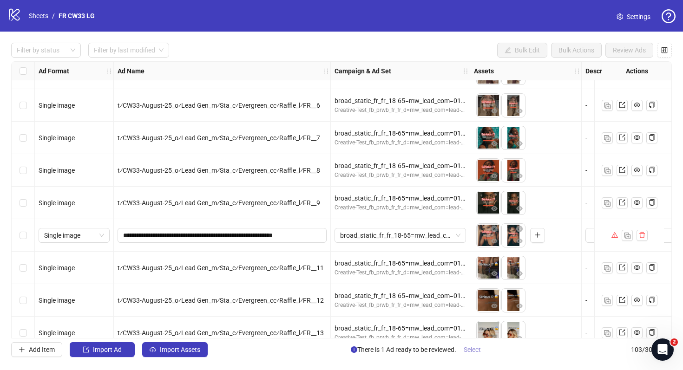
click at [473, 349] on span "Select" at bounding box center [472, 349] width 17 height 7
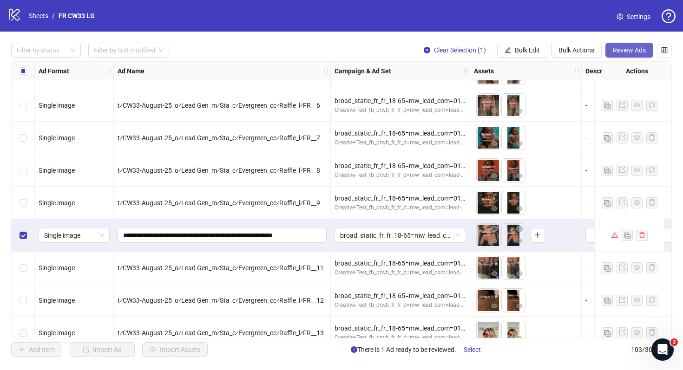
click at [629, 52] on span "Review Ads" at bounding box center [629, 49] width 33 height 7
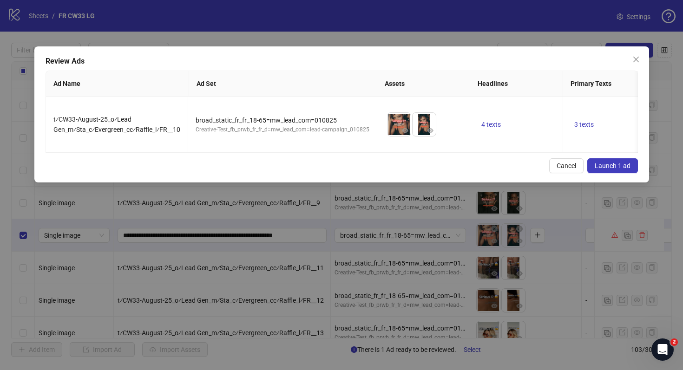
click at [611, 162] on span "Launch 1 ad" at bounding box center [613, 165] width 36 height 7
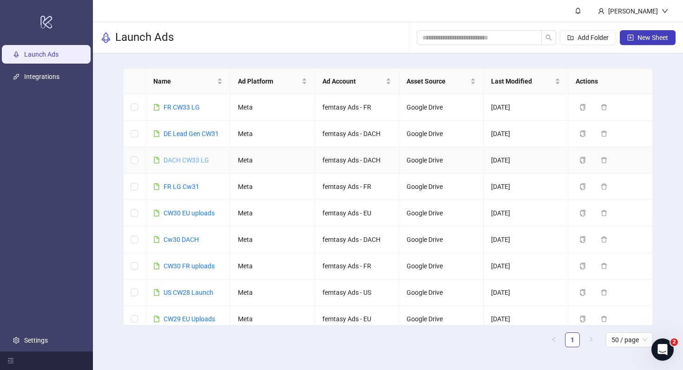
click at [196, 158] on link "DACH CW33 LG" at bounding box center [187, 160] width 46 height 7
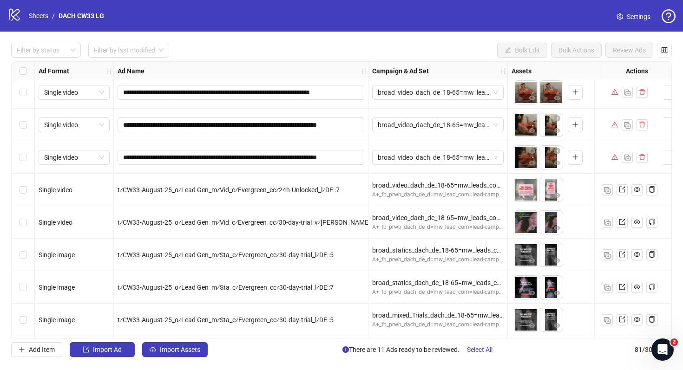
scroll to position [2380, 0]
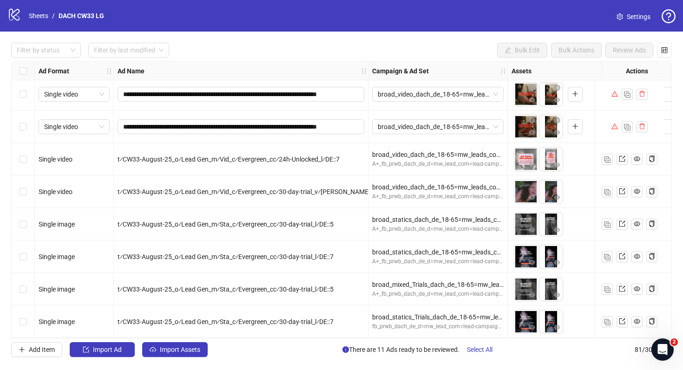
click at [637, 15] on span "Settings" at bounding box center [639, 17] width 24 height 10
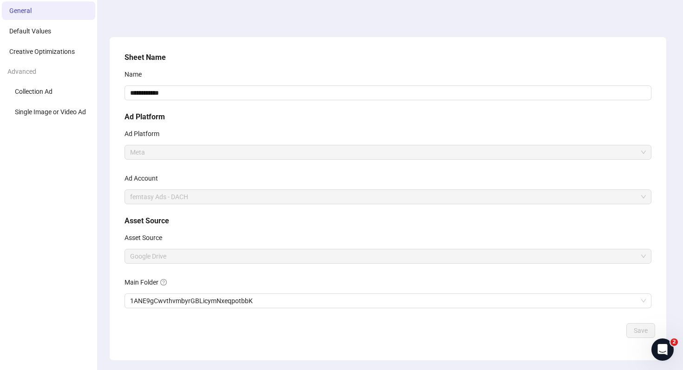
scroll to position [60, 0]
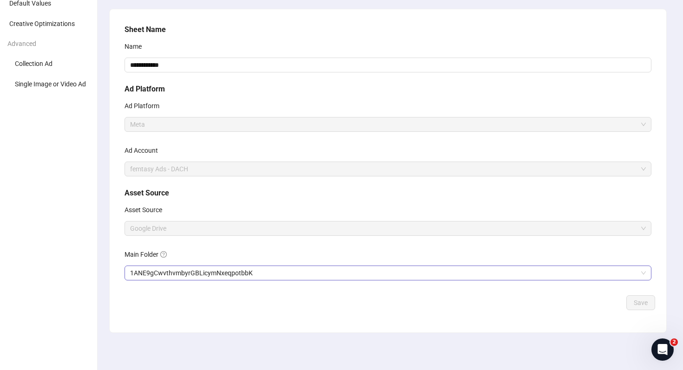
click at [191, 267] on span "1ANE9gCwvthvmbyrGBLicymNxeqpotbbK" at bounding box center [388, 273] width 516 height 14
click at [648, 302] on button "Save" at bounding box center [640, 303] width 29 height 15
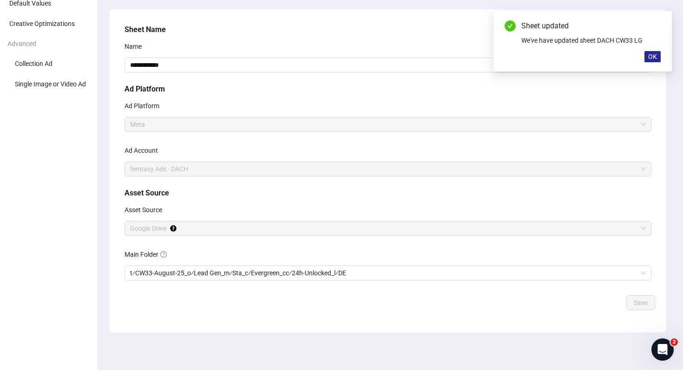
click at [653, 53] on span "OK" at bounding box center [652, 56] width 9 height 7
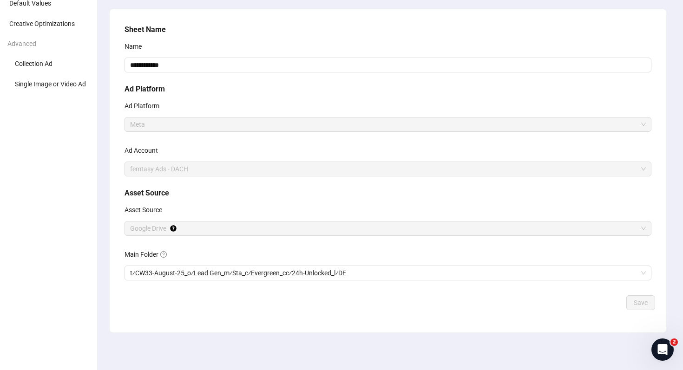
scroll to position [0, 0]
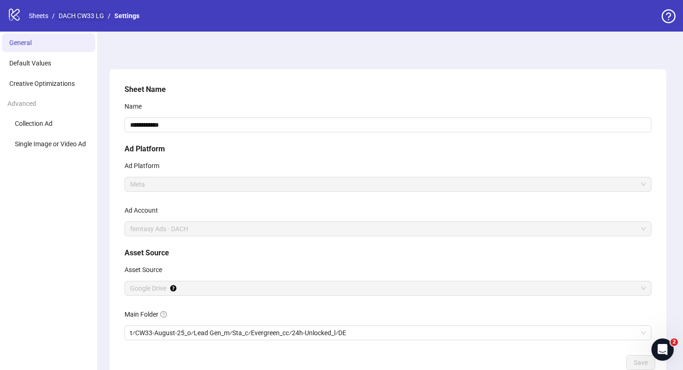
click at [89, 14] on link "DACH CW33 LG" at bounding box center [81, 16] width 49 height 10
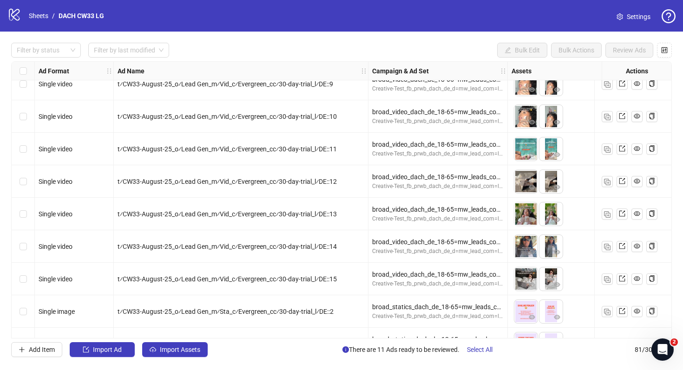
scroll to position [1134, 0]
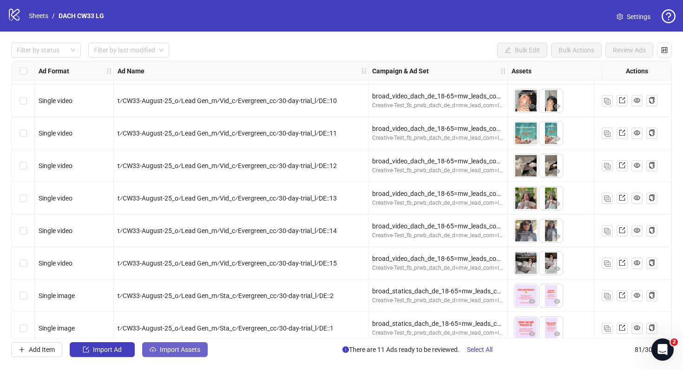
click at [191, 345] on button "Import Assets" at bounding box center [175, 349] width 66 height 15
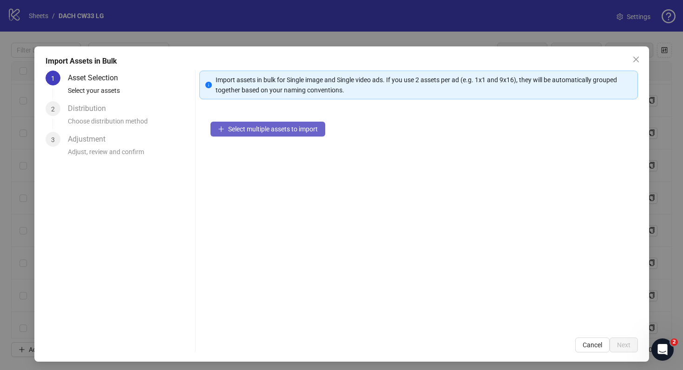
click at [302, 130] on span "Select multiple assets to import" at bounding box center [273, 128] width 90 height 7
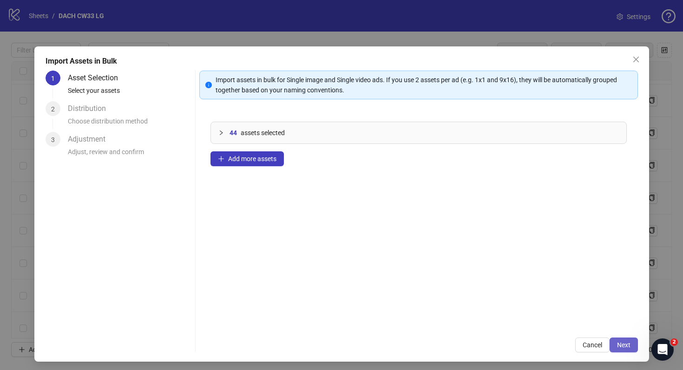
click at [621, 342] on span "Next" at bounding box center [623, 345] width 13 height 7
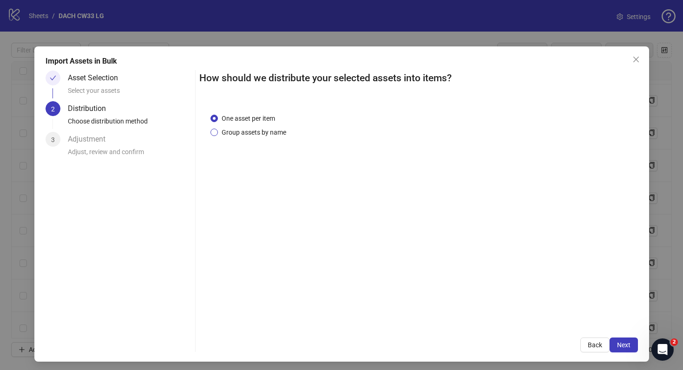
click at [269, 132] on span "Group assets by name" at bounding box center [254, 132] width 72 height 10
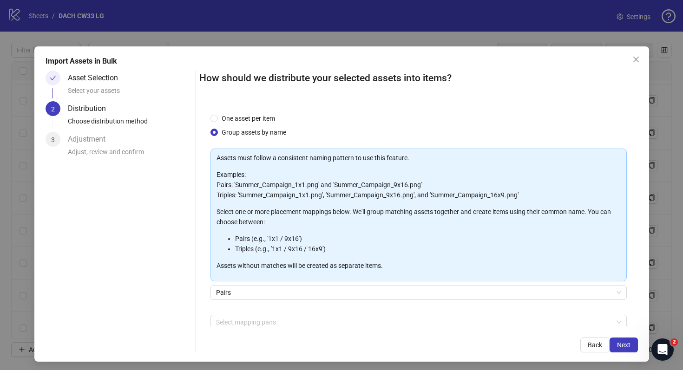
scroll to position [47, 0]
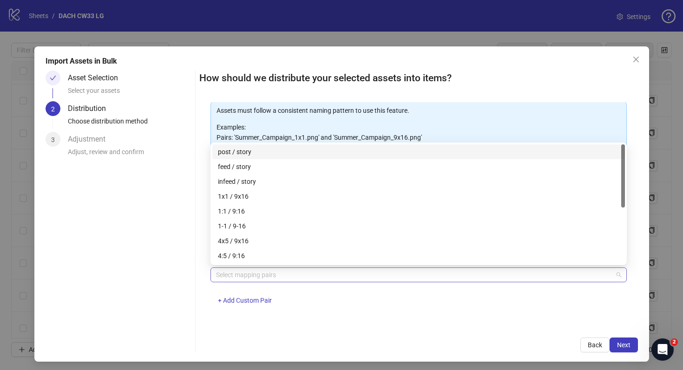
click at [326, 278] on div at bounding box center [413, 275] width 403 height 13
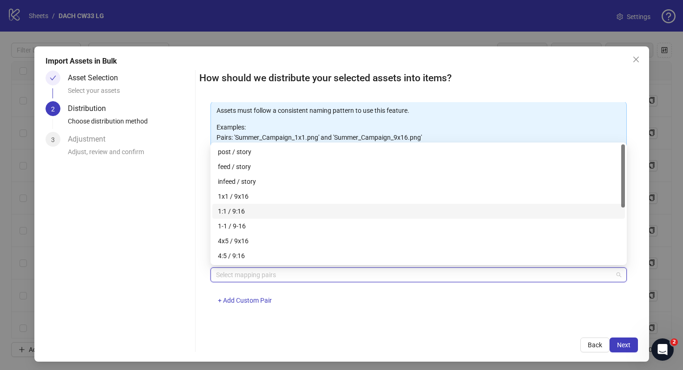
click at [336, 210] on div "1:1 / 9:16" at bounding box center [418, 211] width 401 height 10
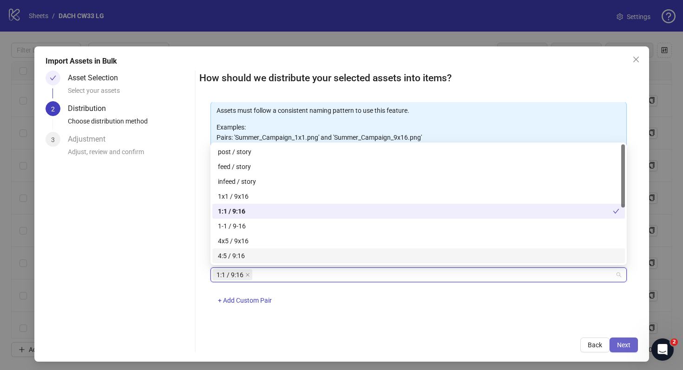
click at [626, 350] on button "Next" at bounding box center [624, 345] width 28 height 15
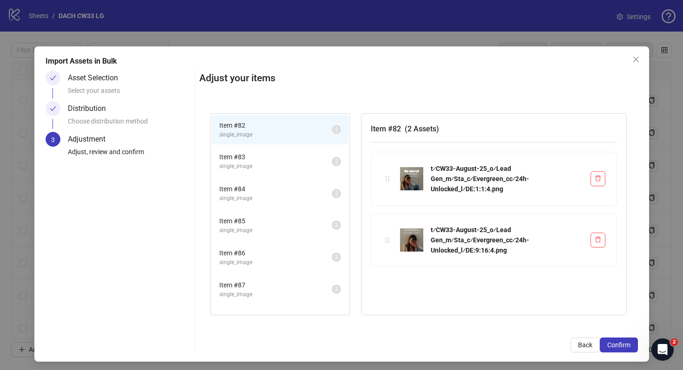
click at [276, 162] on span "single_image" at bounding box center [275, 166] width 112 height 9
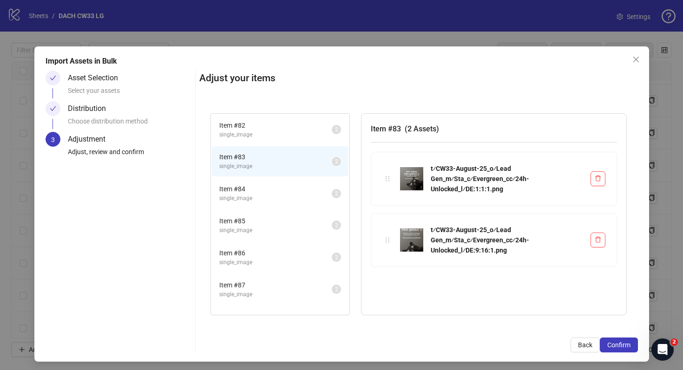
click at [275, 185] on span "Item # 84" at bounding box center [275, 189] width 112 height 10
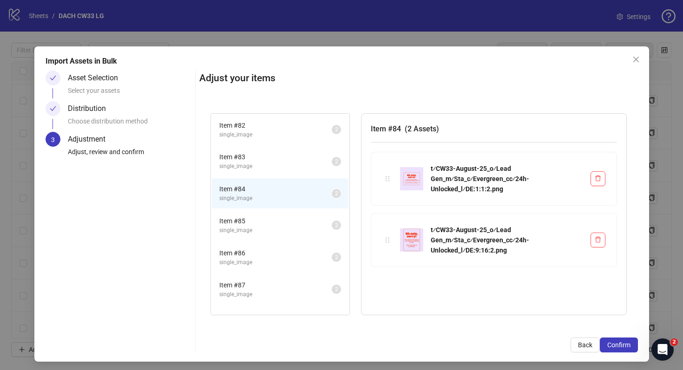
click at [280, 227] on span "single_image" at bounding box center [275, 230] width 112 height 9
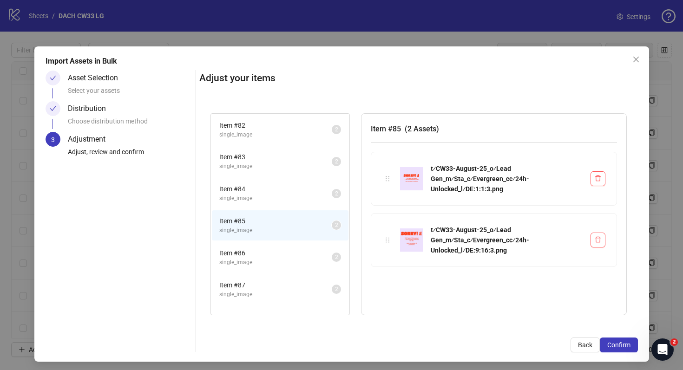
scroll to position [502, 0]
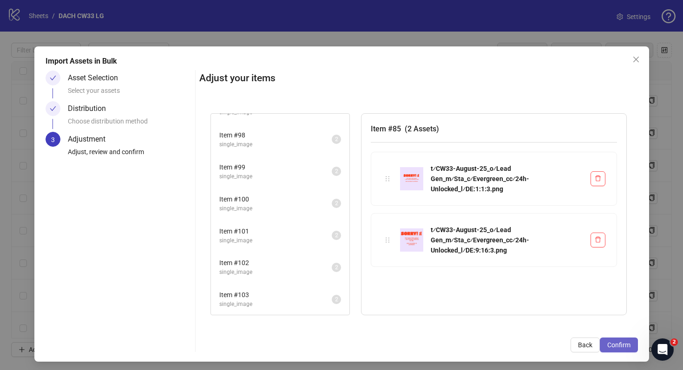
click at [622, 345] on span "Confirm" at bounding box center [618, 345] width 23 height 7
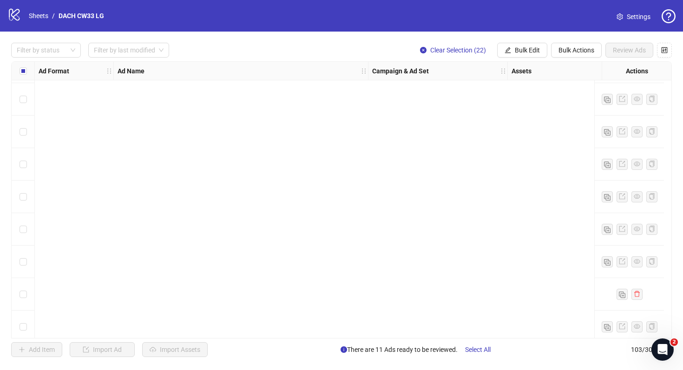
scroll to position [3096, 0]
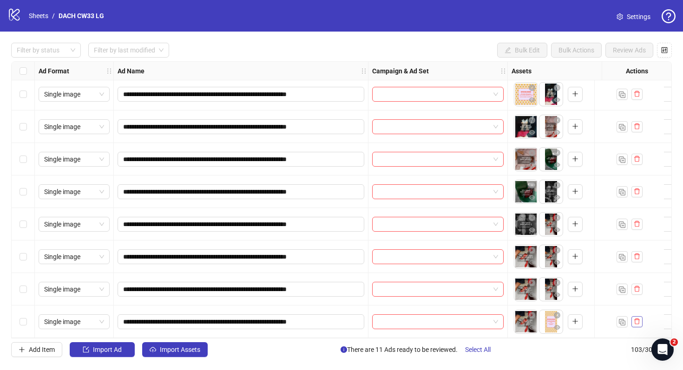
click at [640, 318] on button "button" at bounding box center [636, 321] width 11 height 11
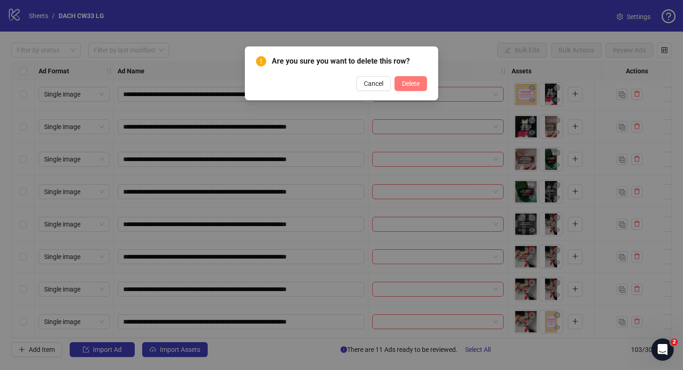
click at [417, 89] on button "Delete" at bounding box center [410, 83] width 33 height 15
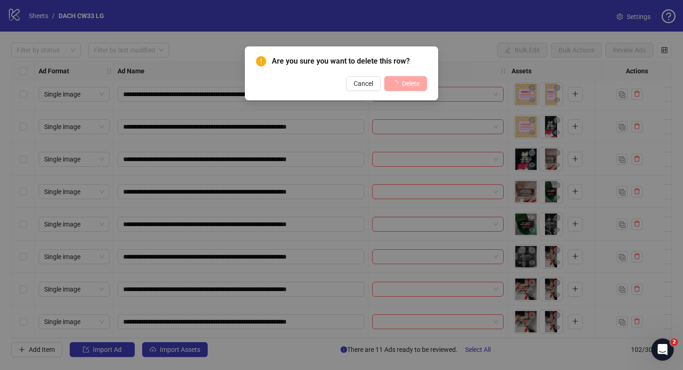
scroll to position [3063, 0]
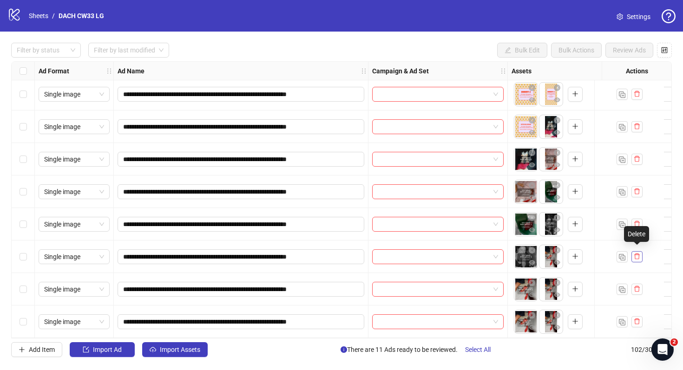
click at [639, 256] on span "button" at bounding box center [637, 256] width 7 height 7
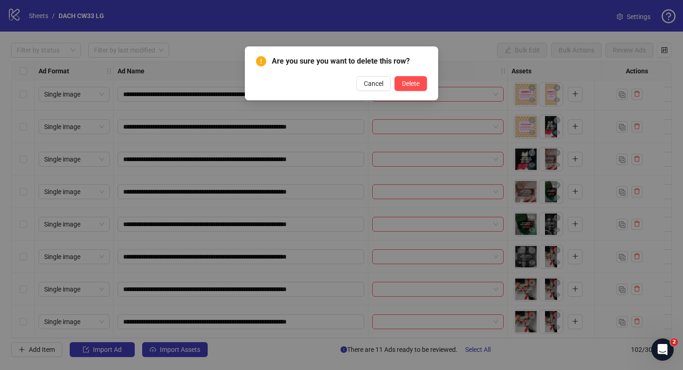
click at [415, 74] on div "Are you sure you want to delete this row? Cancel Delete" at bounding box center [341, 73] width 171 height 35
click at [416, 81] on span "Delete" at bounding box center [411, 83] width 18 height 7
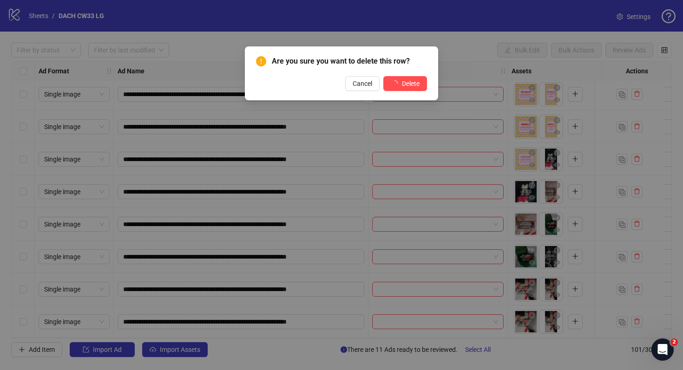
scroll to position [3031, 0]
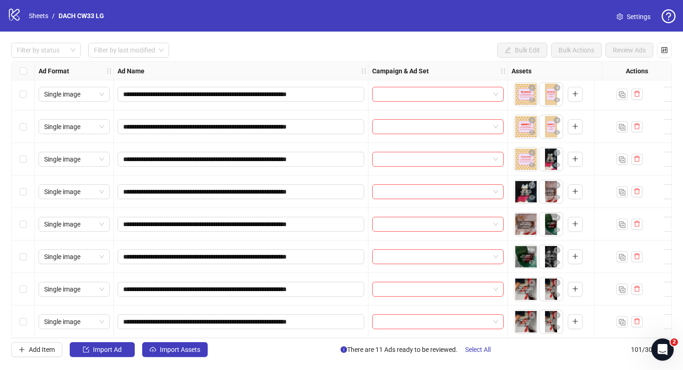
click at [638, 162] on div at bounding box center [629, 159] width 70 height 33
click at [637, 157] on icon "delete" at bounding box center [637, 159] width 7 height 7
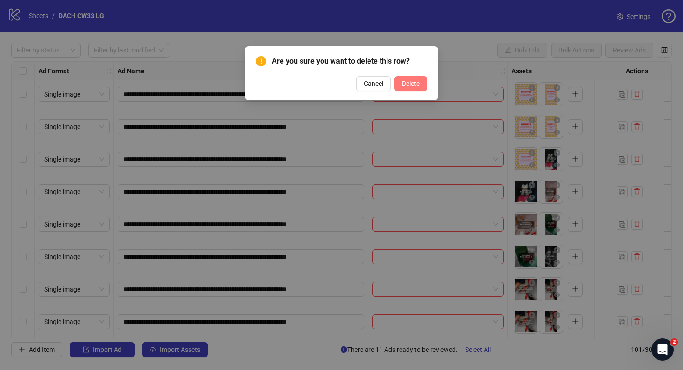
click at [416, 85] on span "Delete" at bounding box center [411, 83] width 18 height 7
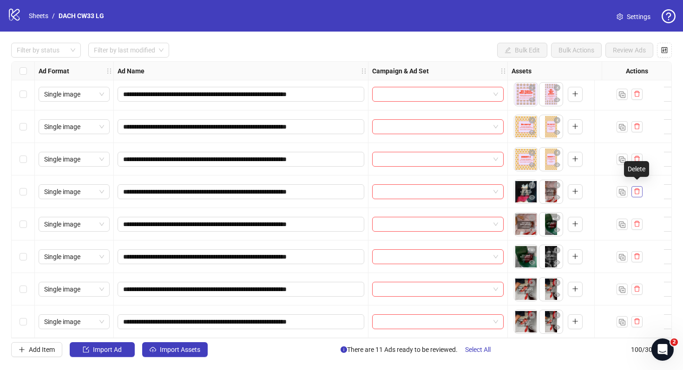
click at [641, 191] on button "button" at bounding box center [636, 191] width 11 height 11
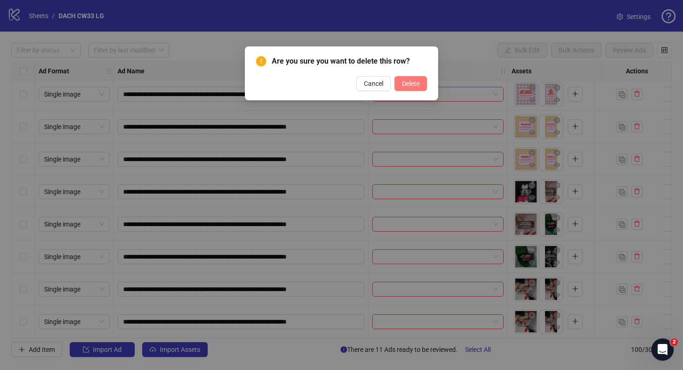
click at [415, 78] on button "Delete" at bounding box center [410, 83] width 33 height 15
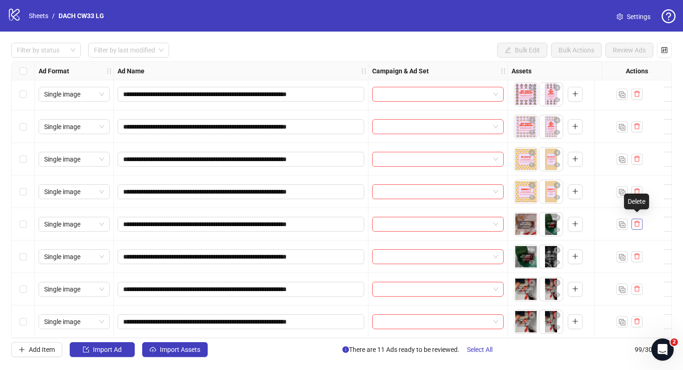
click at [642, 220] on button "button" at bounding box center [636, 224] width 11 height 11
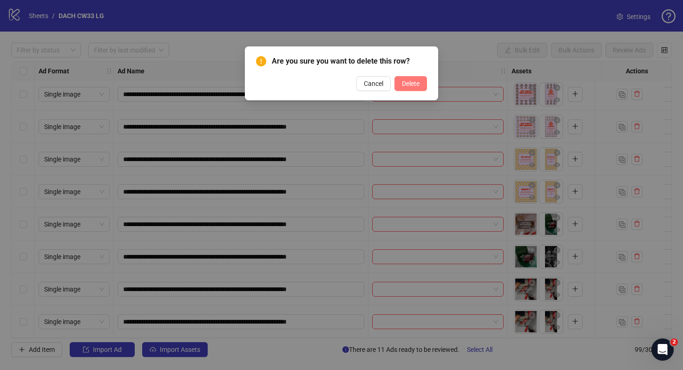
click at [421, 87] on button "Delete" at bounding box center [410, 83] width 33 height 15
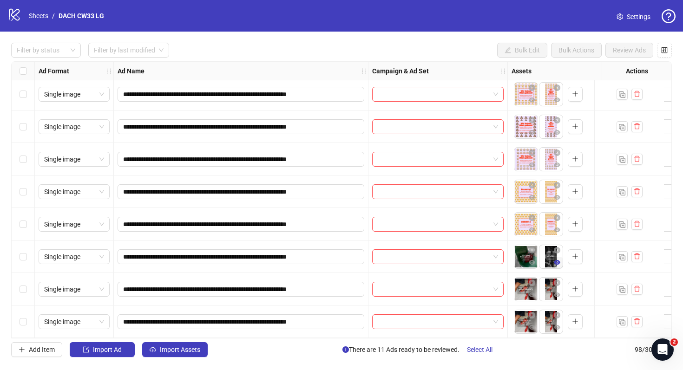
click at [559, 261] on icon "eye" at bounding box center [557, 262] width 7 height 7
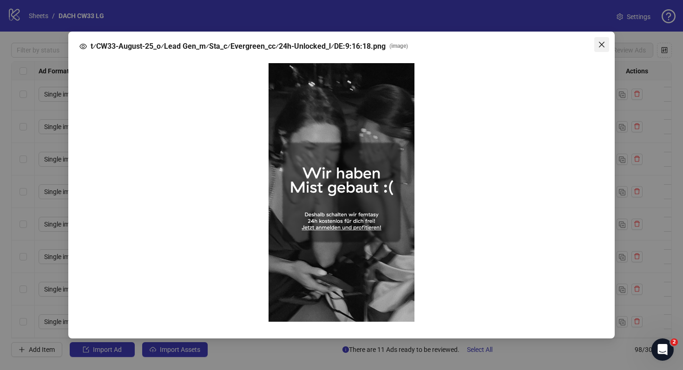
click at [604, 150] on div "t⁄CW33-August-25_o⁄Lead Gen_m⁄Sta_c⁄Evergreen_cc⁄24h-Unlocked_l⁄DE:9:16:18.png …" at bounding box center [341, 186] width 546 height 308
click at [601, 46] on icon "close" at bounding box center [601, 44] width 7 height 7
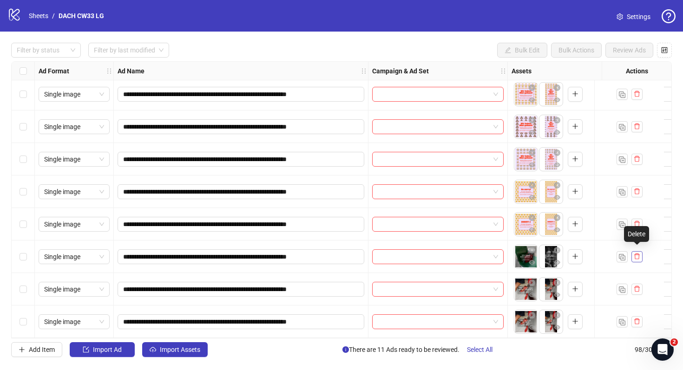
click at [639, 254] on icon "delete" at bounding box center [637, 256] width 7 height 7
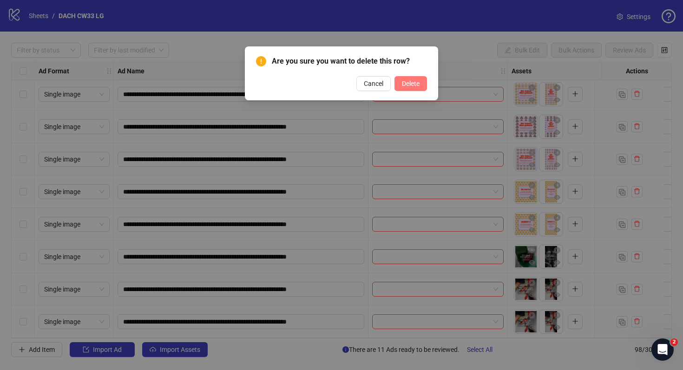
click at [420, 81] on button "Delete" at bounding box center [410, 83] width 33 height 15
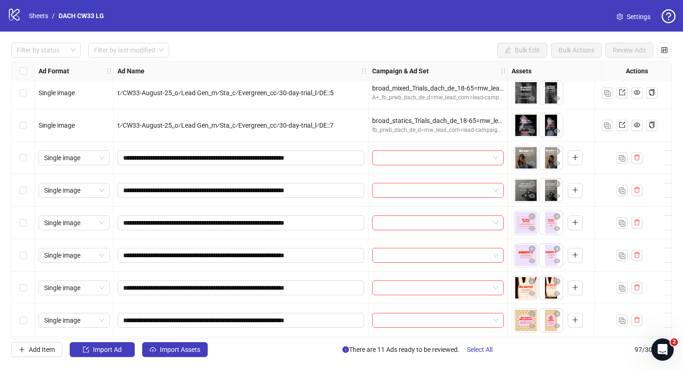
scroll to position [2552, 0]
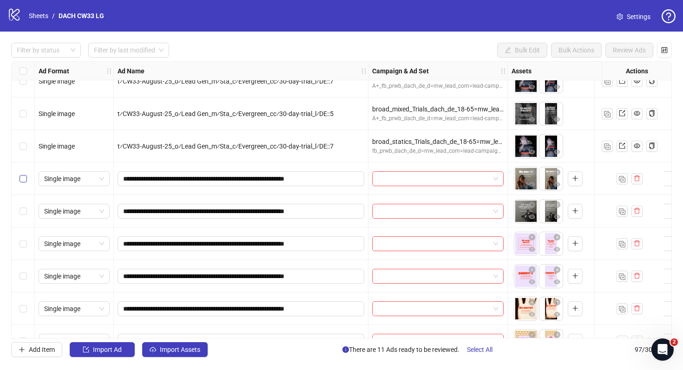
click at [20, 183] on label "Select row 82" at bounding box center [23, 179] width 7 height 10
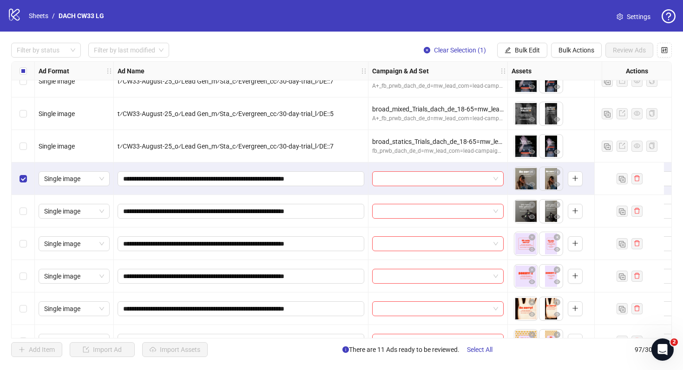
click at [23, 205] on div "Select row 83" at bounding box center [23, 211] width 23 height 33
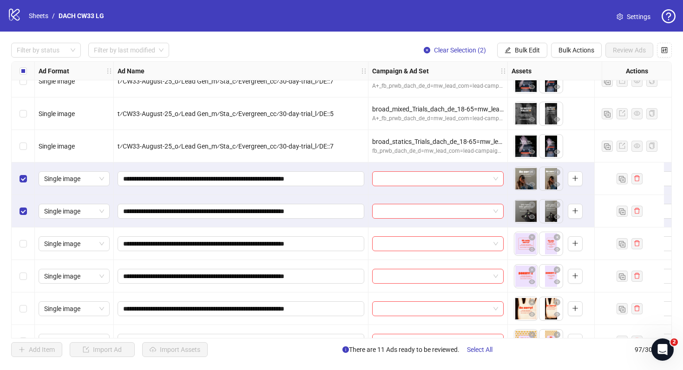
click at [26, 244] on div "Select row 84" at bounding box center [23, 244] width 23 height 33
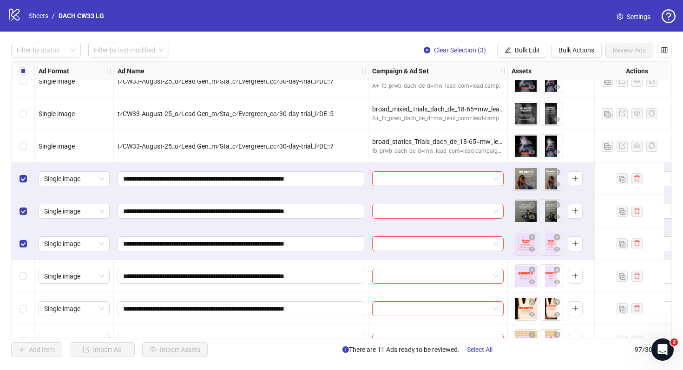
click at [26, 274] on div "Select row 85" at bounding box center [23, 276] width 23 height 33
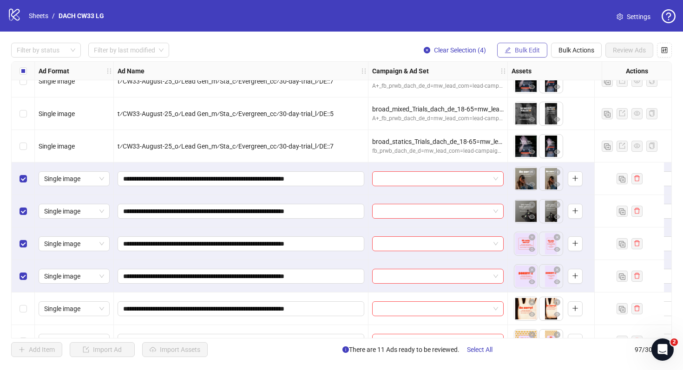
click at [524, 46] on button "Bulk Edit" at bounding box center [522, 50] width 50 height 15
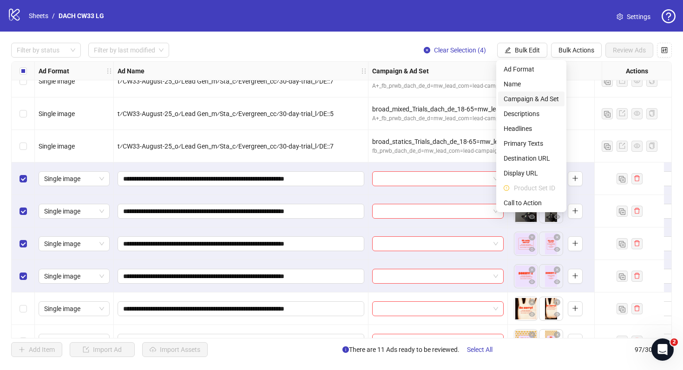
click at [545, 96] on span "Campaign & Ad Set" at bounding box center [531, 99] width 55 height 10
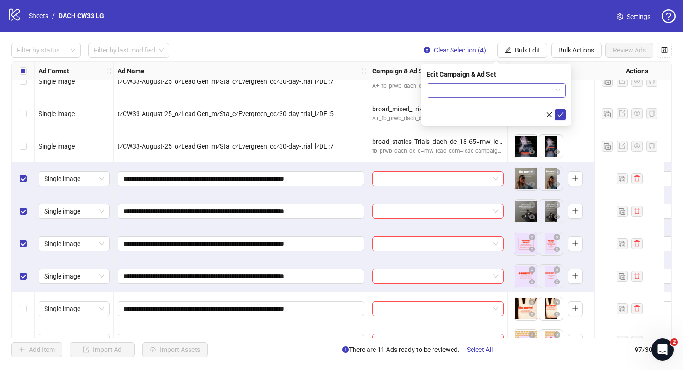
click at [485, 86] on input "search" at bounding box center [492, 91] width 120 height 14
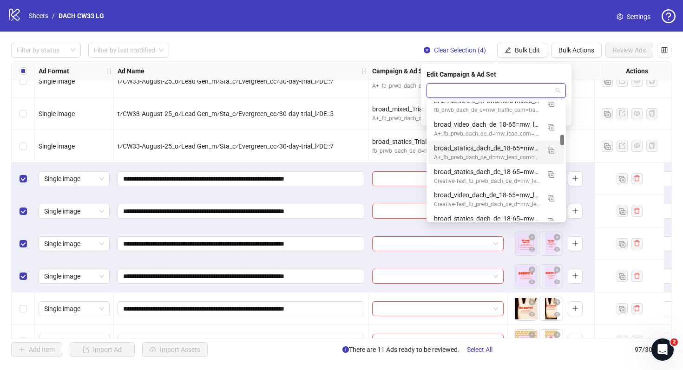
scroll to position [369, 0]
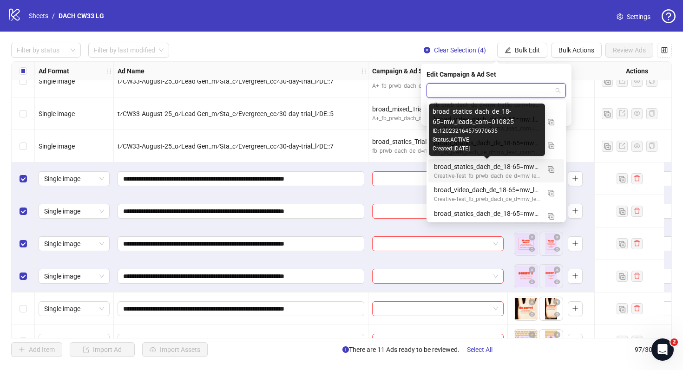
click at [504, 168] on div "broad_statics_dach_de_18-65=mw_leads_com=010825" at bounding box center [487, 167] width 106 height 10
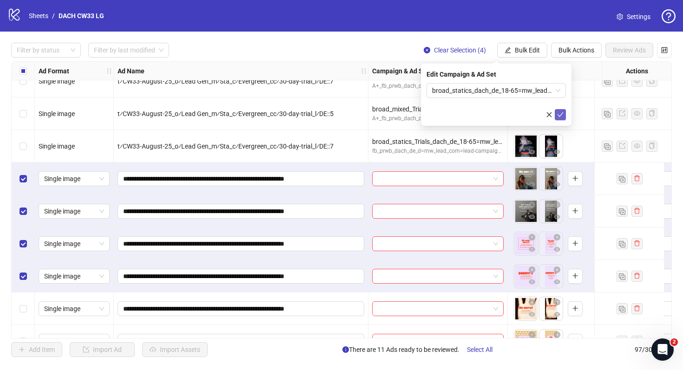
click at [565, 110] on button "submit" at bounding box center [560, 114] width 11 height 11
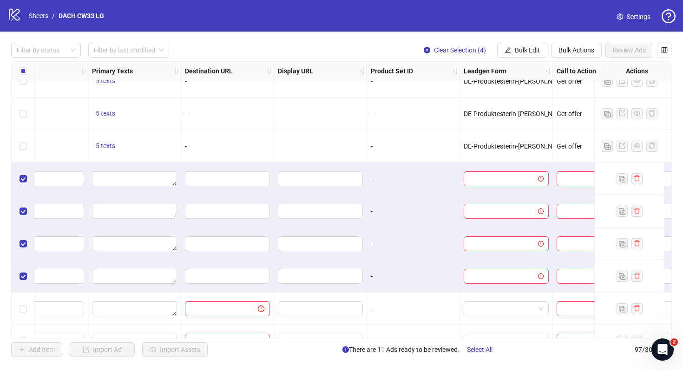
scroll to position [2552, 936]
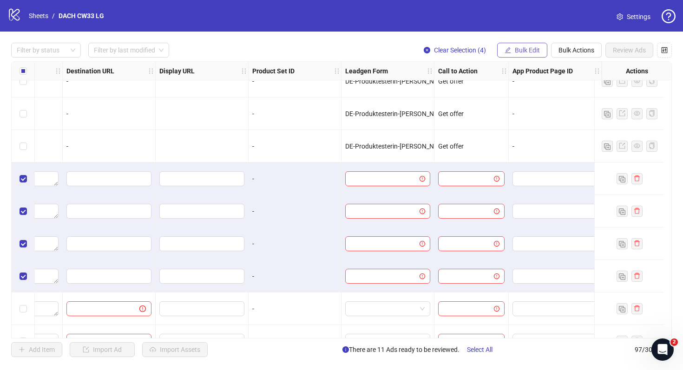
click at [527, 52] on span "Bulk Edit" at bounding box center [527, 49] width 25 height 7
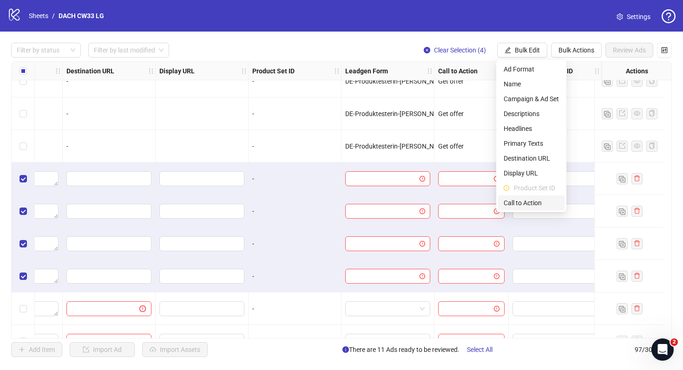
click at [527, 204] on span "Call to Action" at bounding box center [531, 203] width 55 height 10
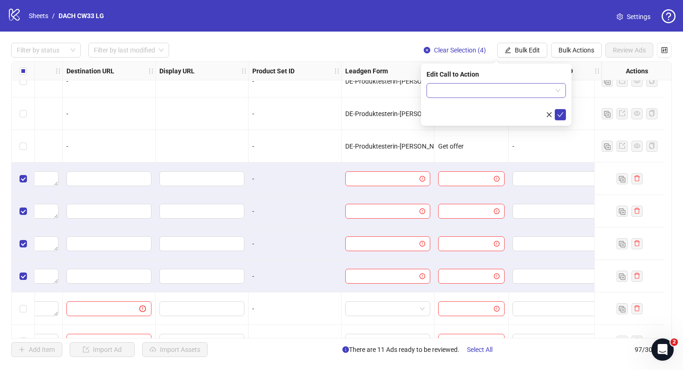
click at [519, 96] on input "search" at bounding box center [492, 91] width 120 height 14
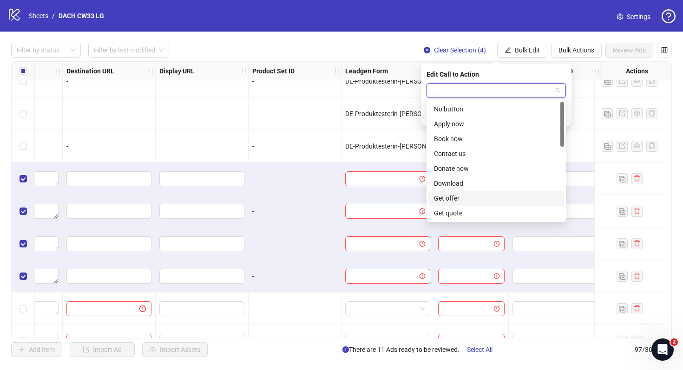
click at [492, 202] on div "Get offer" at bounding box center [496, 198] width 125 height 10
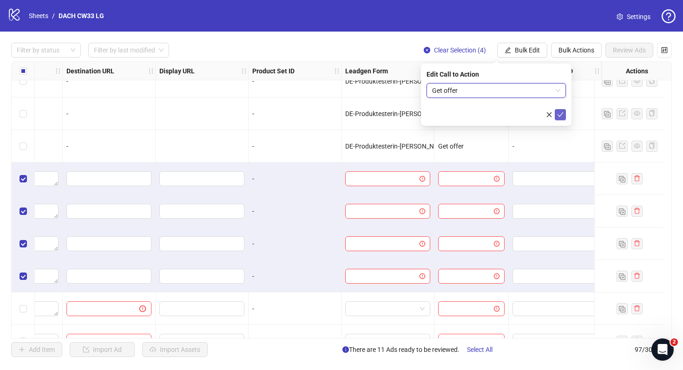
click at [561, 115] on icon "check" at bounding box center [560, 115] width 7 height 7
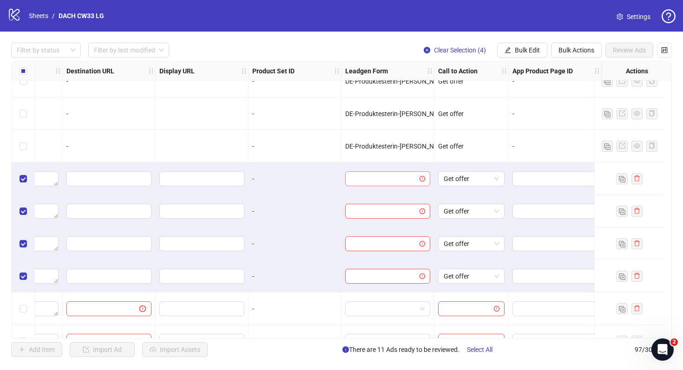
click at [394, 174] on input "search" at bounding box center [384, 179] width 66 height 14
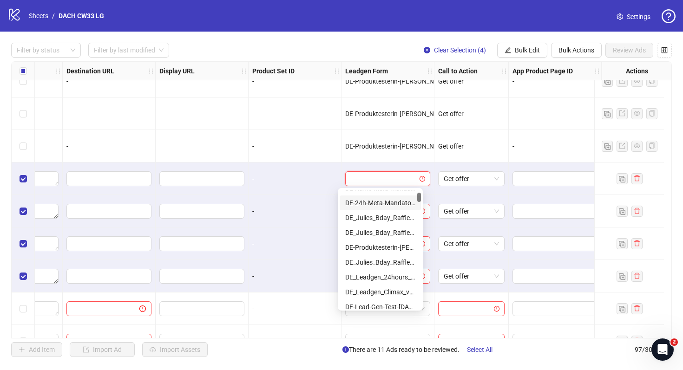
scroll to position [43, 0]
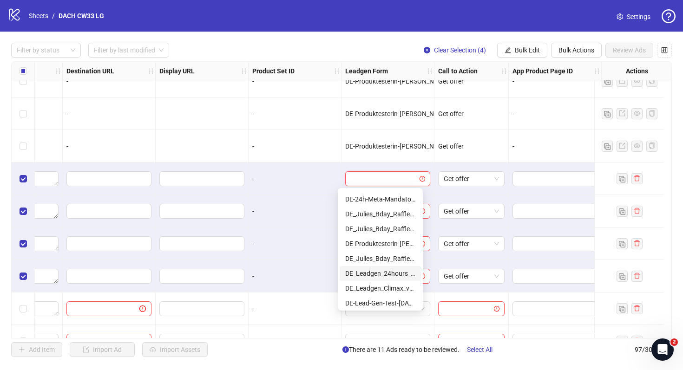
click at [377, 275] on div "DE_Leadgen_24hours_unlocked-Ongoing-[DATE]" at bounding box center [380, 274] width 70 height 10
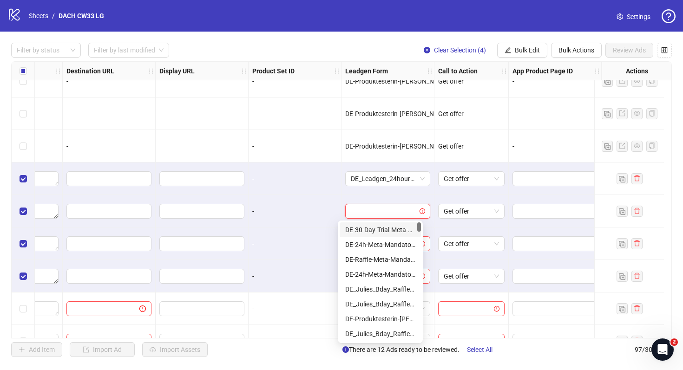
click at [385, 209] on input "search" at bounding box center [384, 211] width 66 height 14
click at [388, 322] on div "DE_Leadgen_24hours_unlocked-Ongoing-[DATE]" at bounding box center [380, 321] width 70 height 10
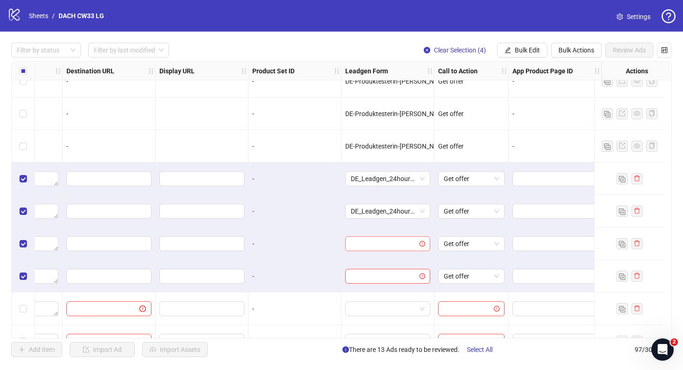
click at [380, 248] on input "search" at bounding box center [384, 244] width 66 height 14
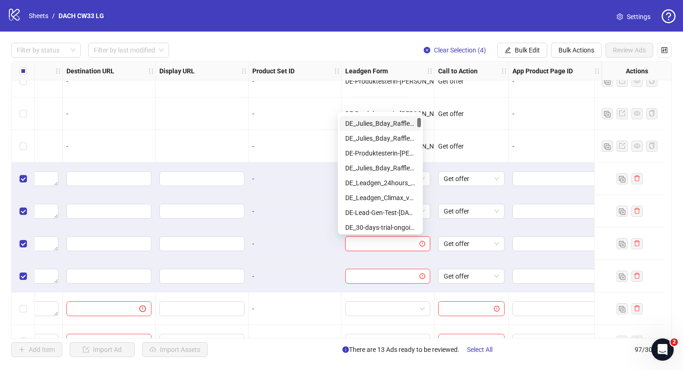
scroll to position [59, 0]
click at [386, 183] on div "DE_Leadgen_24hours_unlocked-Ongoing-[DATE]" at bounding box center [380, 181] width 70 height 10
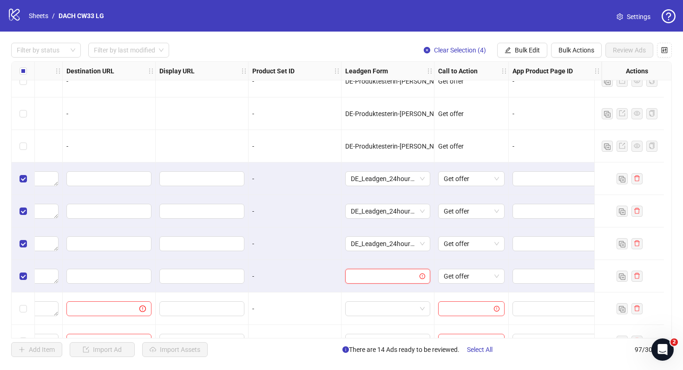
click at [381, 279] on input "search" at bounding box center [384, 276] width 66 height 14
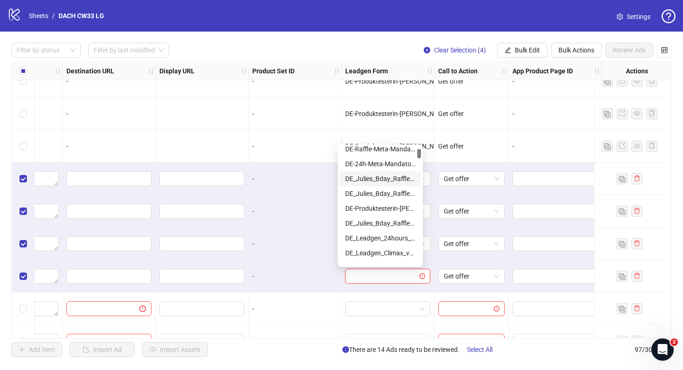
scroll to position [43, 0]
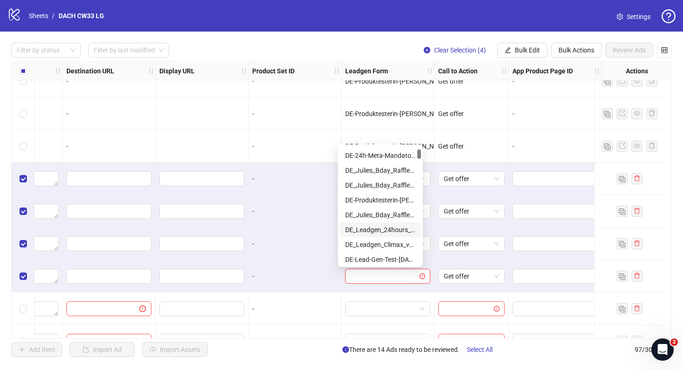
click at [397, 230] on div "DE_Leadgen_24hours_unlocked-Ongoing-[DATE]" at bounding box center [380, 230] width 70 height 10
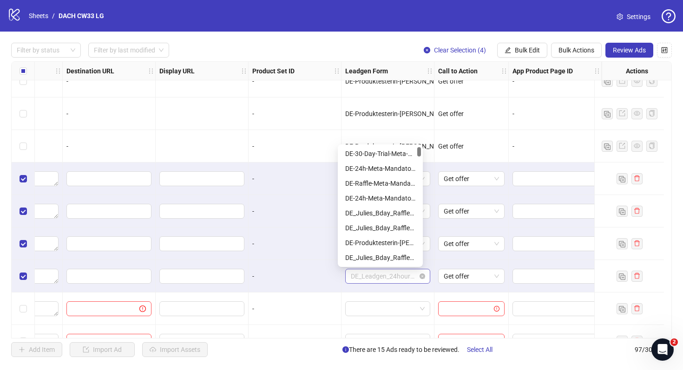
scroll to position [15, 0]
click at [345, 277] on div "DE_Leadgen_24hours_unlocked-Ongoing-[DATE]" at bounding box center [387, 276] width 85 height 15
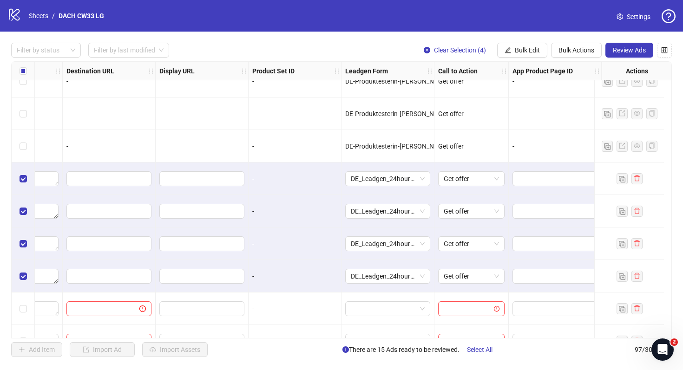
click at [317, 279] on div "-" at bounding box center [294, 276] width 85 height 10
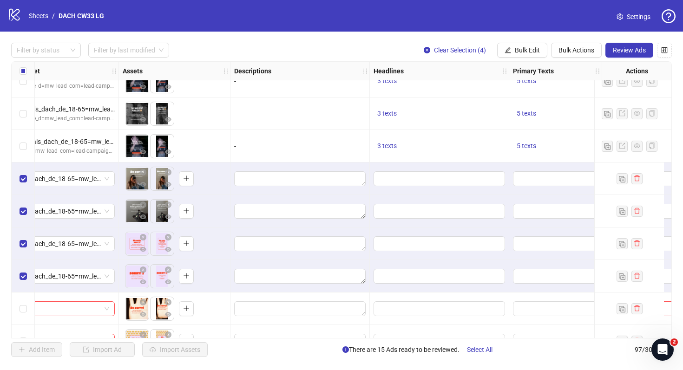
scroll to position [2552, 401]
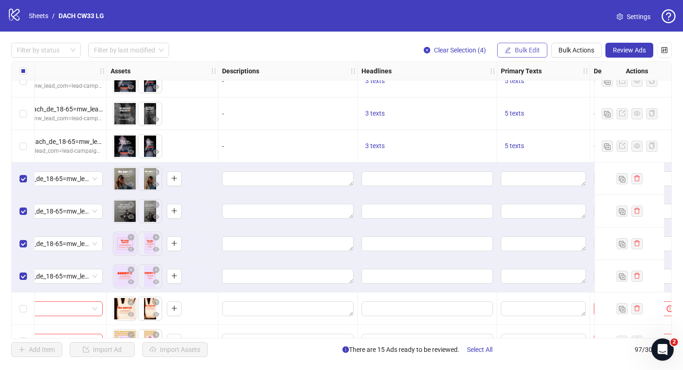
click at [532, 48] on span "Bulk Edit" at bounding box center [527, 49] width 25 height 7
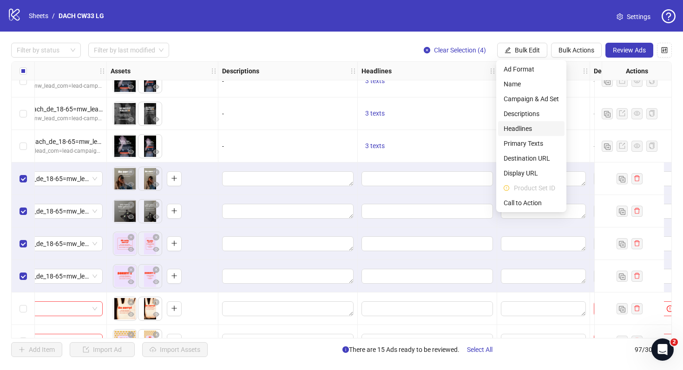
click at [529, 130] on span "Headlines" at bounding box center [531, 129] width 55 height 10
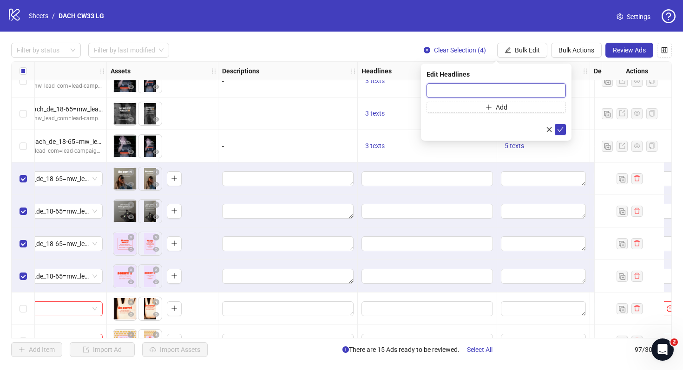
click at [532, 98] on input "text" at bounding box center [496, 90] width 139 height 15
paste input "**********"
type input "**********"
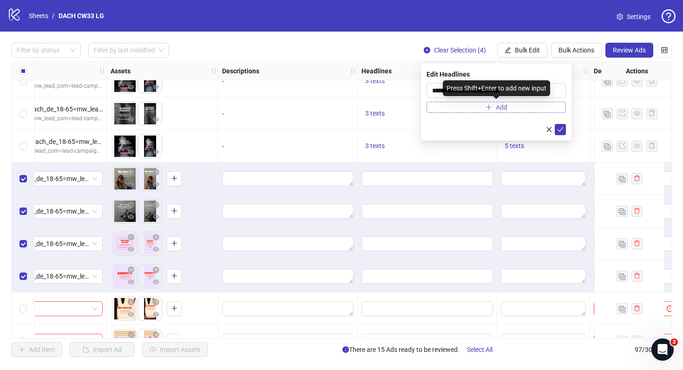
click at [507, 112] on button "Add" at bounding box center [496, 107] width 139 height 11
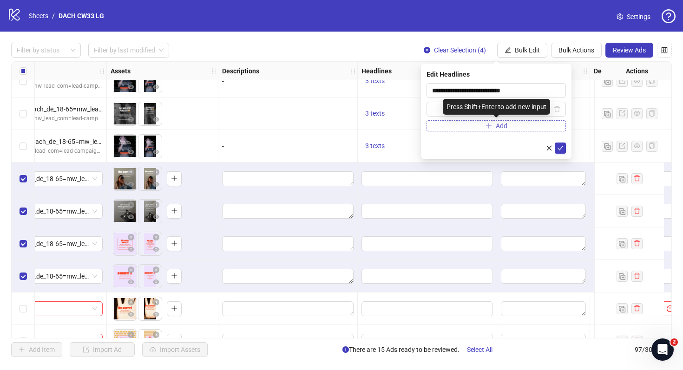
click at [500, 130] on button "Add" at bounding box center [496, 125] width 139 height 11
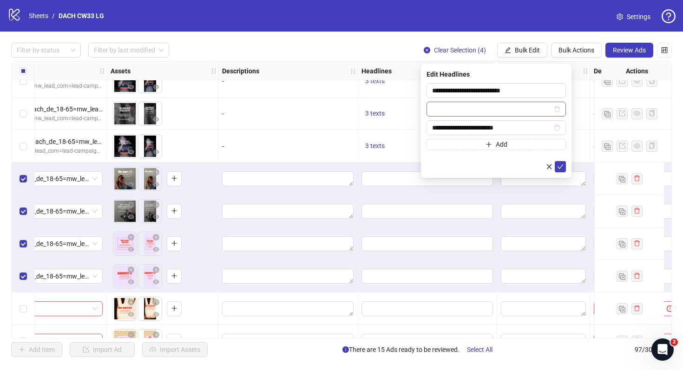
type input "**********"
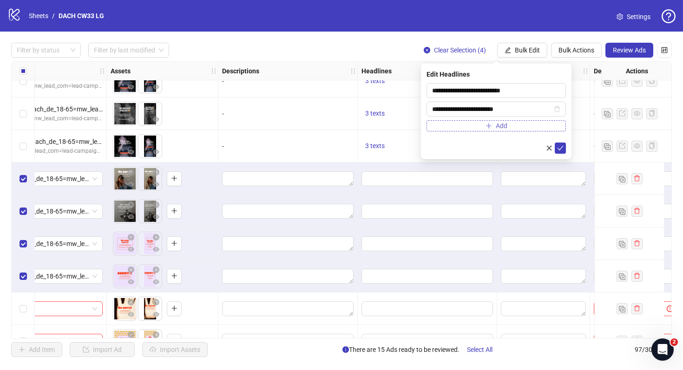
click at [473, 130] on button "Add" at bounding box center [496, 125] width 139 height 11
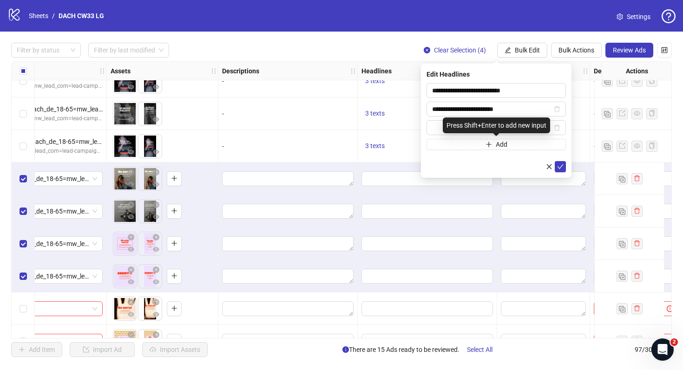
click at [466, 126] on div "Press Shift+Enter to add new input" at bounding box center [496, 126] width 107 height 16
click at [440, 121] on span at bounding box center [496, 127] width 139 height 15
paste input "**********"
type input "**********"
click at [499, 143] on span "Add" at bounding box center [502, 144] width 12 height 7
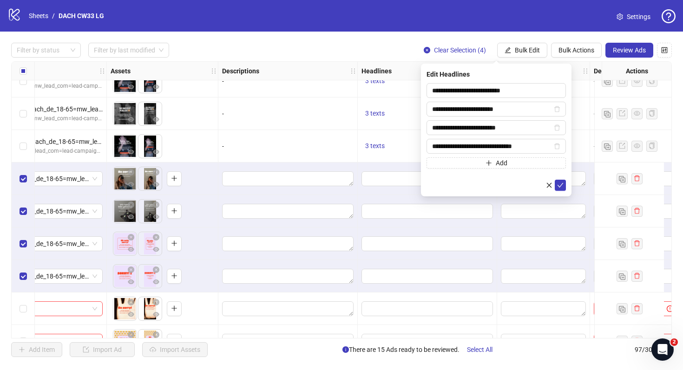
type input "**********"
click at [566, 183] on div "**********" at bounding box center [496, 130] width 151 height 133
click at [562, 184] on icon "check" at bounding box center [560, 185] width 7 height 7
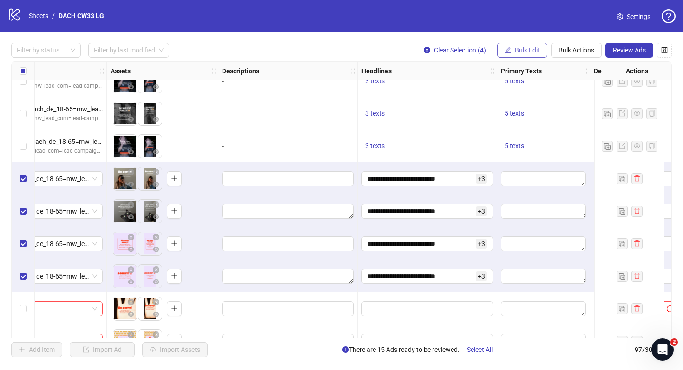
click at [521, 53] on span "Bulk Edit" at bounding box center [527, 49] width 25 height 7
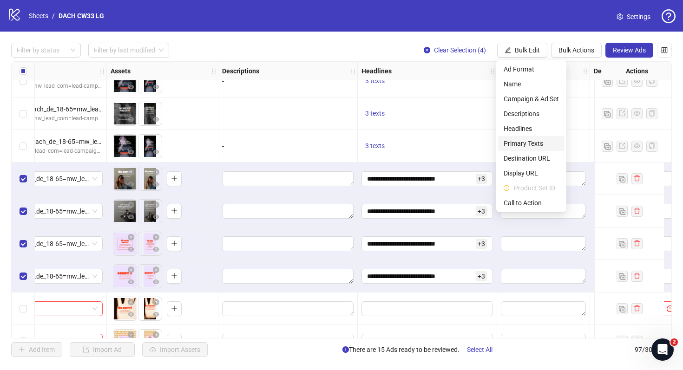
click at [515, 145] on span "Primary Texts" at bounding box center [531, 143] width 55 height 10
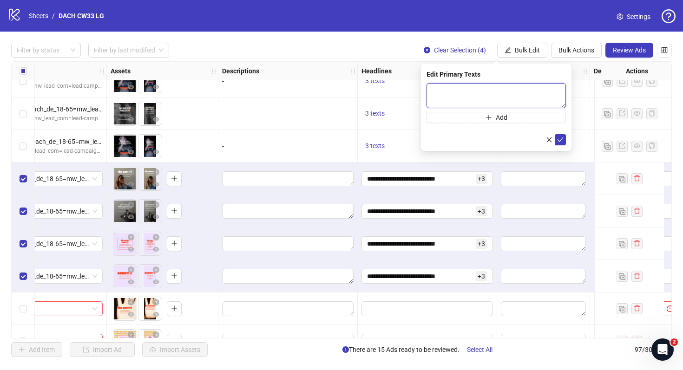
click at [476, 92] on textarea at bounding box center [496, 95] width 139 height 25
paste textarea "**********"
type textarea "**********"
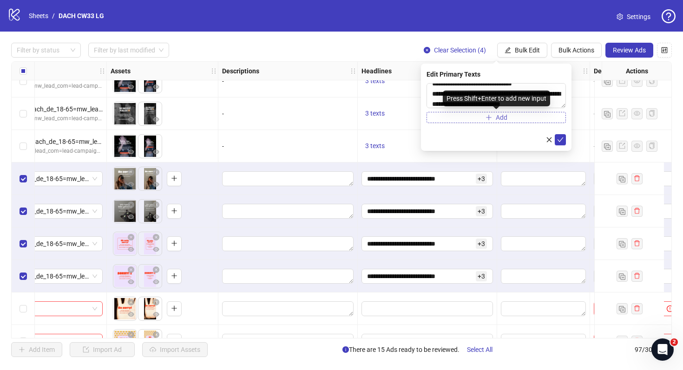
click at [494, 123] on button "Add" at bounding box center [496, 117] width 139 height 11
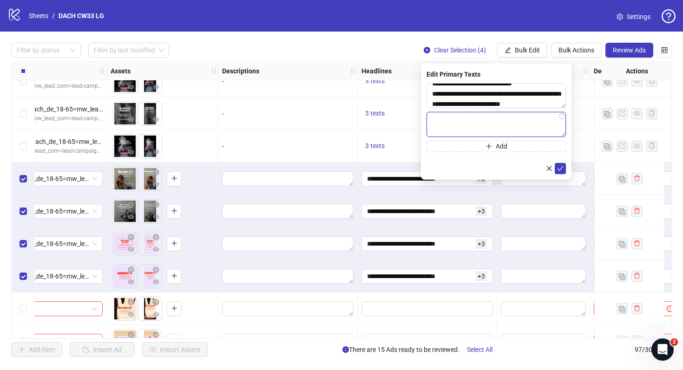
paste textarea "**********"
type textarea "**********"
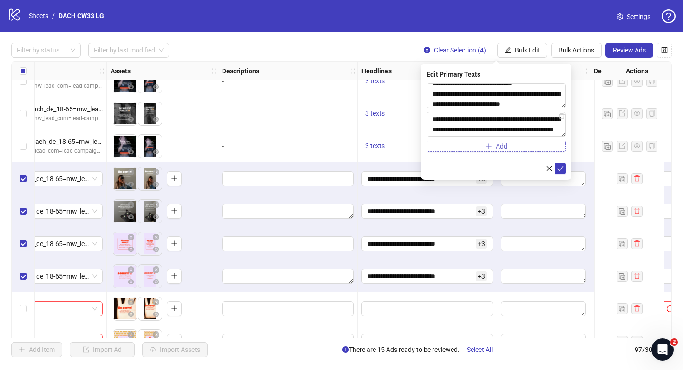
click at [491, 151] on button "Add" at bounding box center [496, 146] width 139 height 11
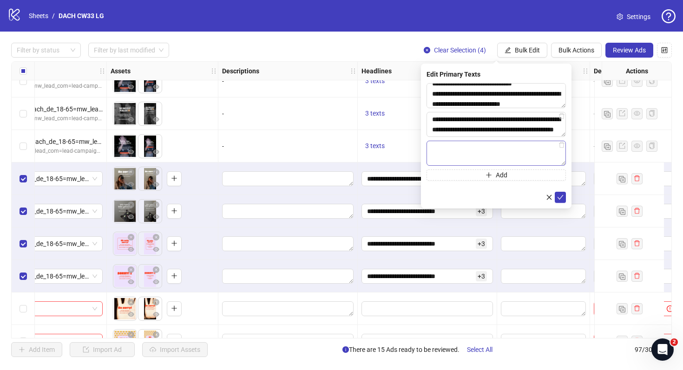
click at [468, 151] on textarea at bounding box center [496, 153] width 139 height 25
type textarea "**********"
click at [464, 172] on button "Add" at bounding box center [496, 175] width 139 height 11
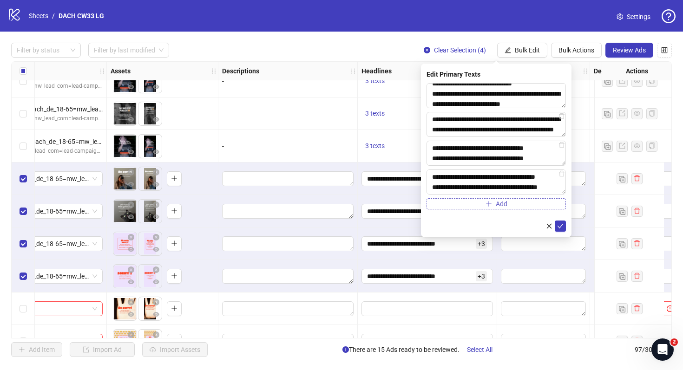
scroll to position [27, 0]
type textarea "**********"
click at [560, 226] on icon "check" at bounding box center [560, 226] width 7 height 7
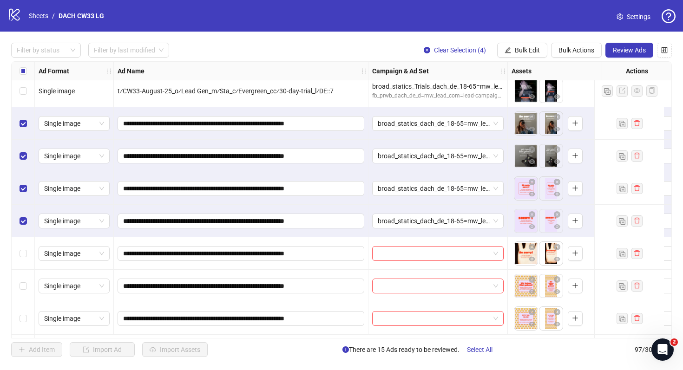
scroll to position [2541, 0]
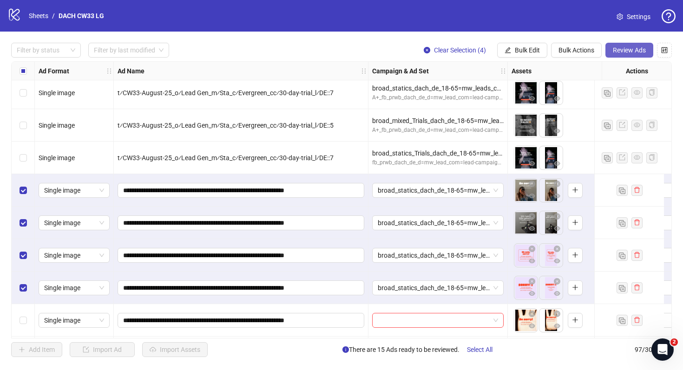
click at [628, 51] on span "Review Ads" at bounding box center [629, 49] width 33 height 7
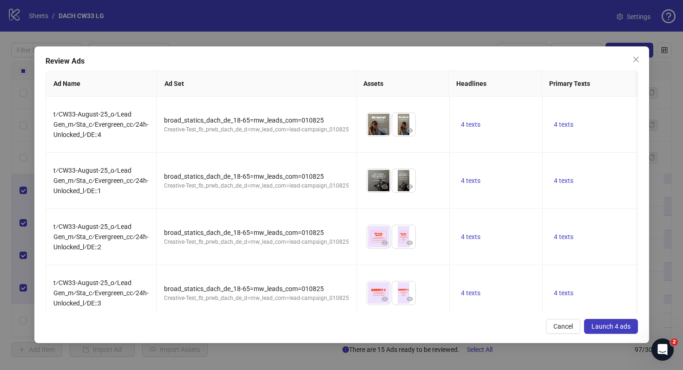
click at [630, 319] on button "Launch 4 ads" at bounding box center [611, 326] width 54 height 15
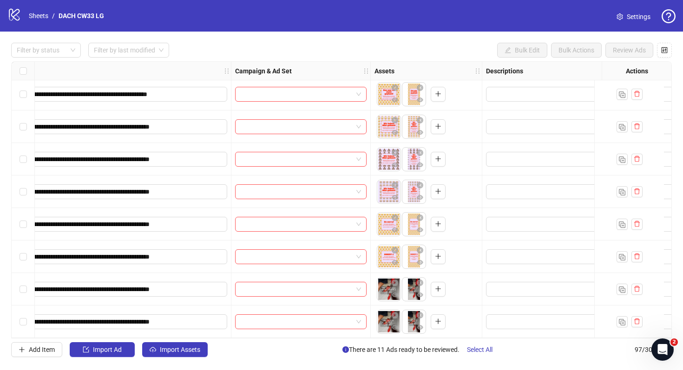
scroll to position [2859, 137]
